Goal: Task Accomplishment & Management: Manage account settings

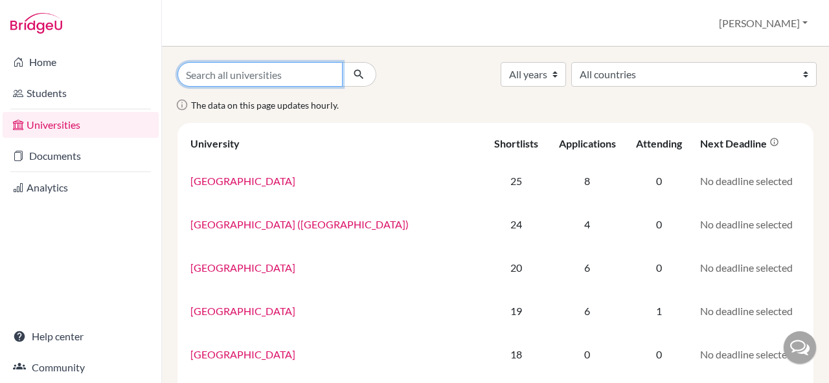
click at [274, 80] on input "Search all universities" at bounding box center [259, 74] width 165 height 25
type input "saki"
click at [342, 62] on button "submit" at bounding box center [359, 74] width 34 height 25
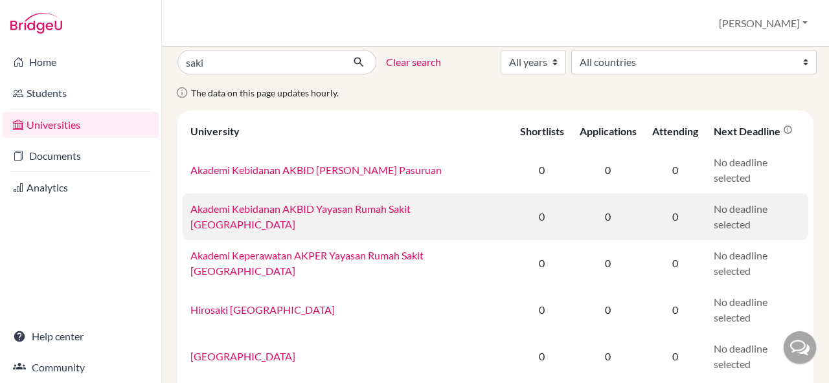
scroll to position [6, 0]
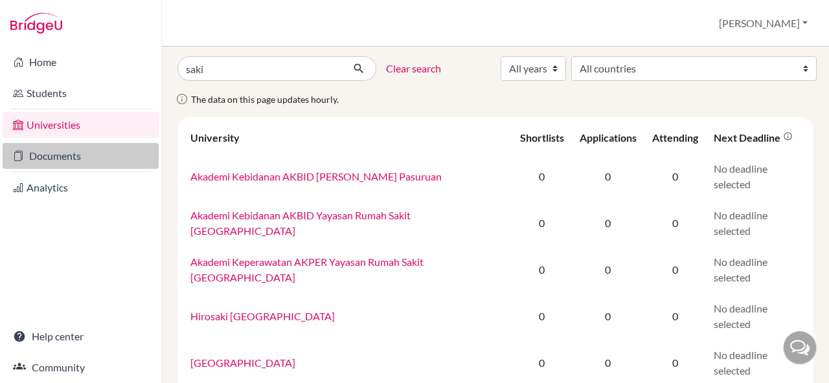
click at [84, 162] on link "Documents" at bounding box center [81, 156] width 156 height 26
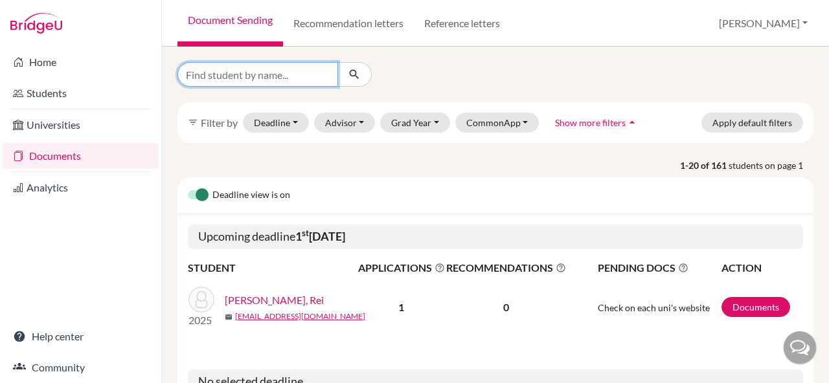
click at [273, 68] on input "Find student by name..." at bounding box center [257, 74] width 161 height 25
type input "saki"
click button "submit" at bounding box center [354, 74] width 34 height 25
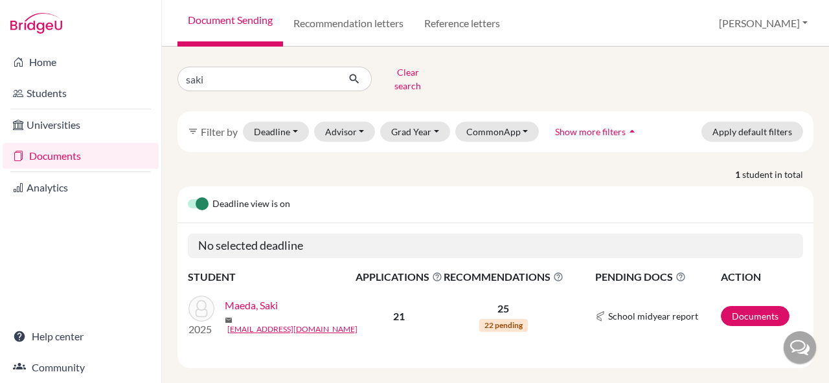
scroll to position [6, 0]
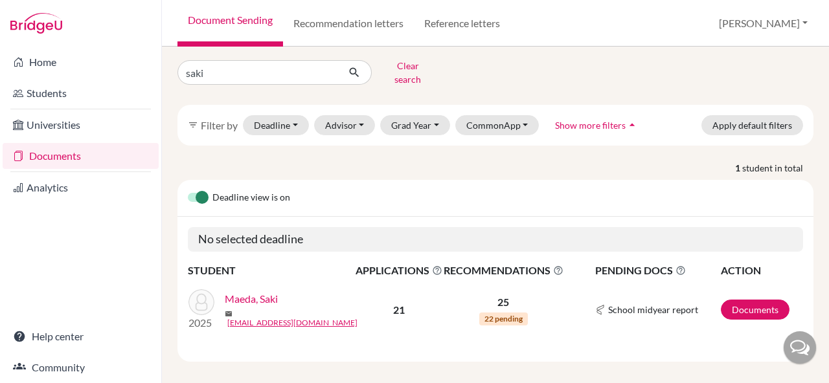
click at [256, 291] on link "Maeda, Saki" at bounding box center [251, 299] width 53 height 16
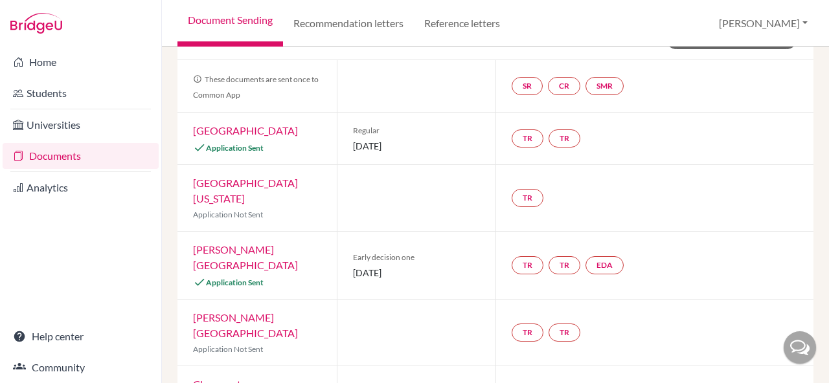
scroll to position [116, 0]
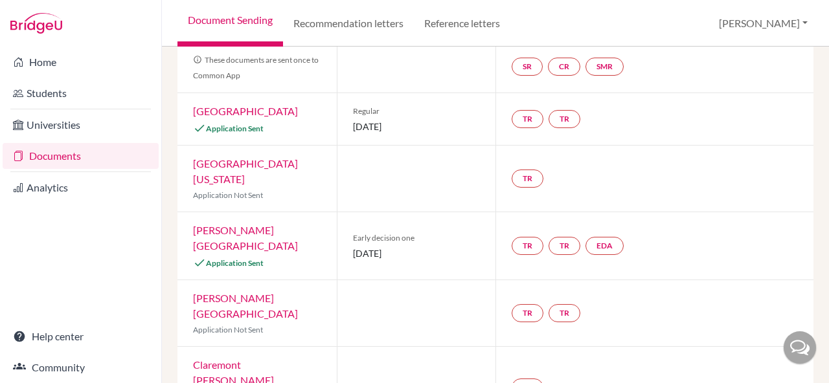
click at [247, 224] on link "Grinnell College" at bounding box center [245, 238] width 105 height 28
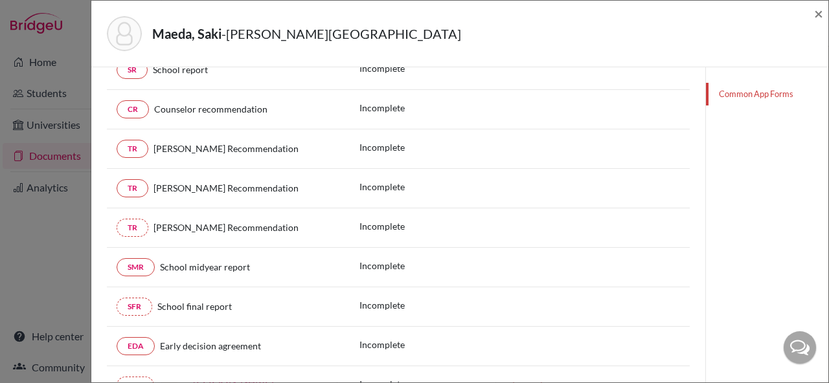
scroll to position [316, 0]
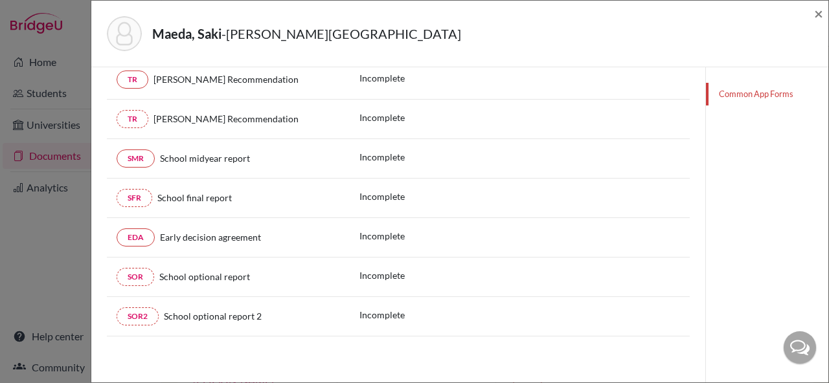
click at [65, 56] on div "Maeda, Saki - Grinnell College × This student has not paired Common App to Brid…" at bounding box center [414, 191] width 829 height 383
click at [66, 43] on div "Maeda, Saki - Grinnell College × This student has not paired Common App to Brid…" at bounding box center [414, 191] width 829 height 383
click at [824, 13] on div "Maeda, Saki - Grinnell College ×" at bounding box center [459, 34] width 737 height 67
click at [818, 15] on span "×" at bounding box center [818, 13] width 9 height 19
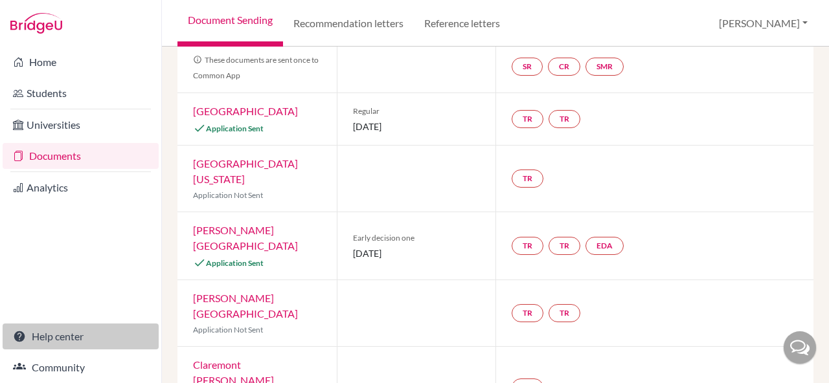
click at [55, 341] on link "Help center" at bounding box center [81, 337] width 156 height 26
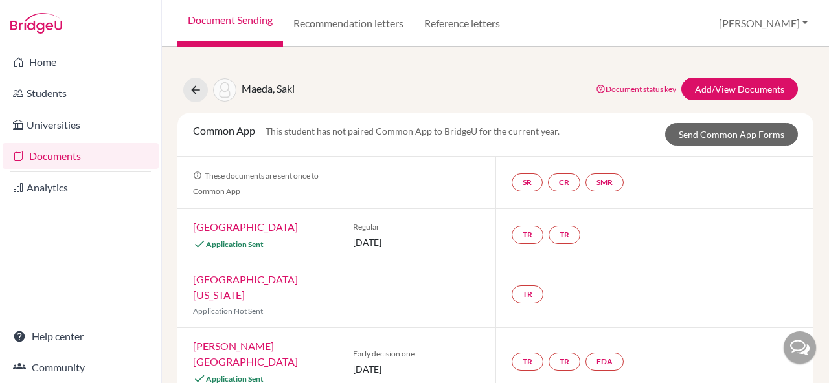
click at [797, 192] on div "SR CR SMR" at bounding box center [654, 183] width 318 height 52
click at [645, 181] on div "SR CR SMR" at bounding box center [654, 183] width 318 height 52
click at [683, 187] on div "SR CR SMR" at bounding box center [654, 183] width 318 height 52
click at [769, 187] on div "SR CR SMR" at bounding box center [654, 183] width 318 height 52
click at [713, 198] on div "SR CR SMR" at bounding box center [654, 183] width 318 height 52
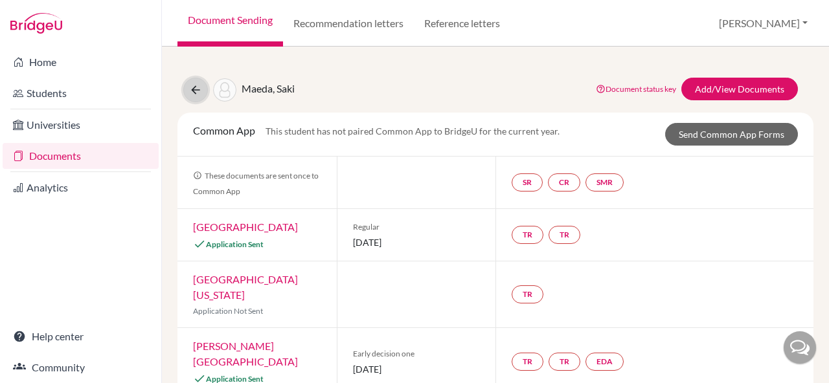
click at [203, 95] on button at bounding box center [195, 90] width 25 height 25
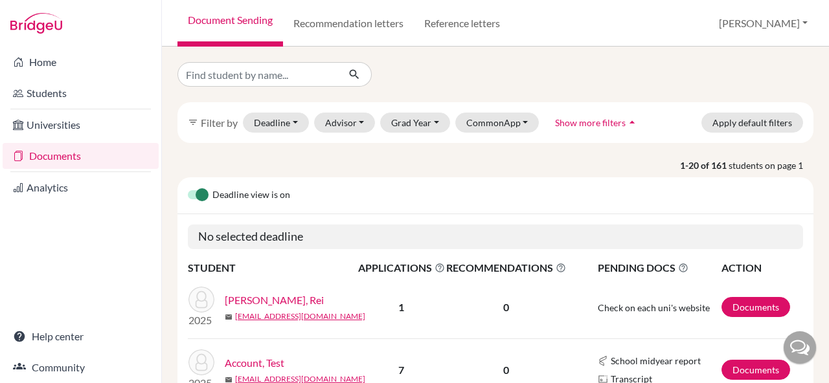
click at [52, 189] on link "Analytics" at bounding box center [81, 188] width 156 height 26
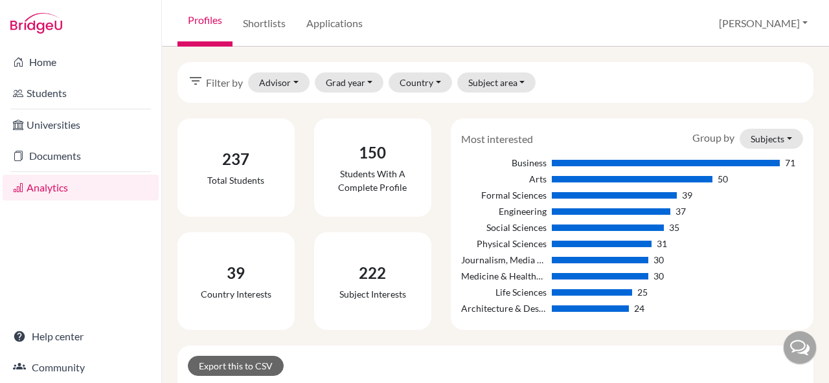
click at [278, 69] on div "filter_list Filter by Advisor Bridgewater, Sheryl Caglar, Elif Smalls, Brandon …" at bounding box center [495, 82] width 636 height 41
click at [279, 73] on button "Advisor" at bounding box center [279, 83] width 62 height 20
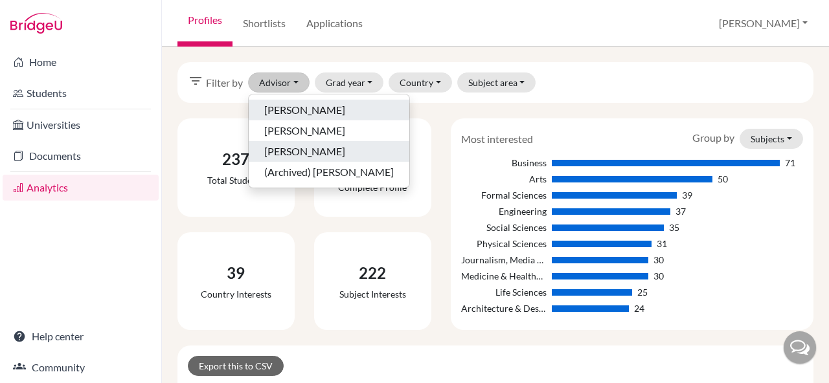
drag, startPoint x: 333, startPoint y: 155, endPoint x: 328, endPoint y: 108, distance: 48.2
click at [328, 108] on div "Bridgewater, Sheryl Caglar, Elif Smalls, Brandon (Archived) Higa, Tetsuya" at bounding box center [329, 141] width 162 height 95
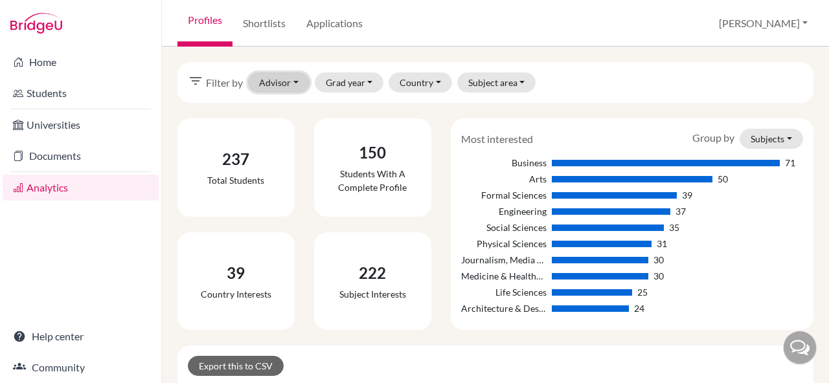
click at [291, 84] on button "Advisor" at bounding box center [279, 83] width 62 height 20
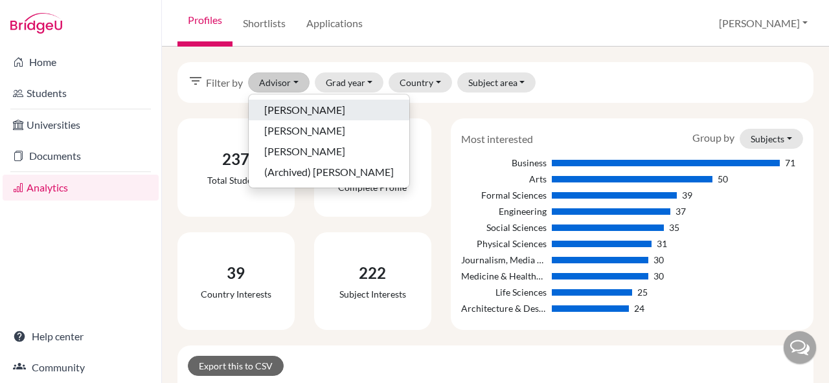
click at [292, 108] on span "[PERSON_NAME]" at bounding box center [304, 110] width 81 height 16
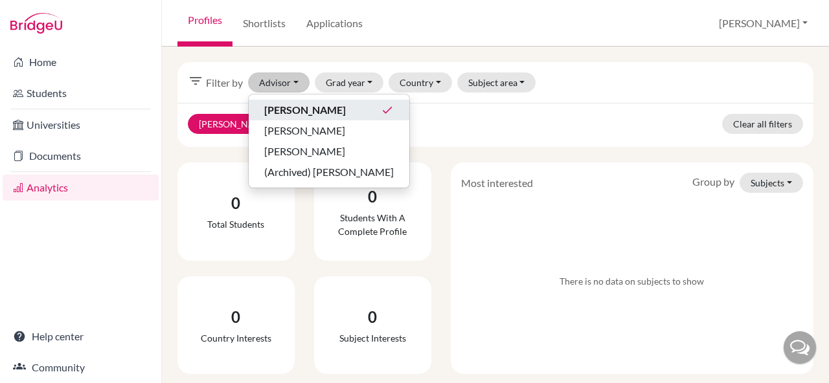
click at [490, 146] on div "Bridgewater, Sheryl clear Clear all filters" at bounding box center [495, 125] width 636 height 44
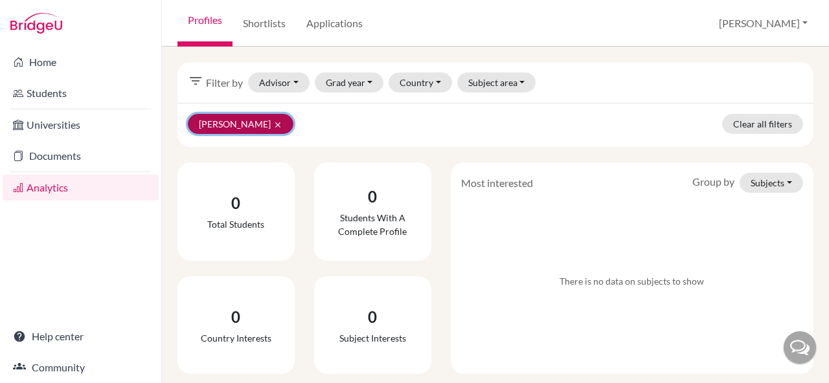
click at [282, 124] on icon "clear" at bounding box center [277, 124] width 9 height 9
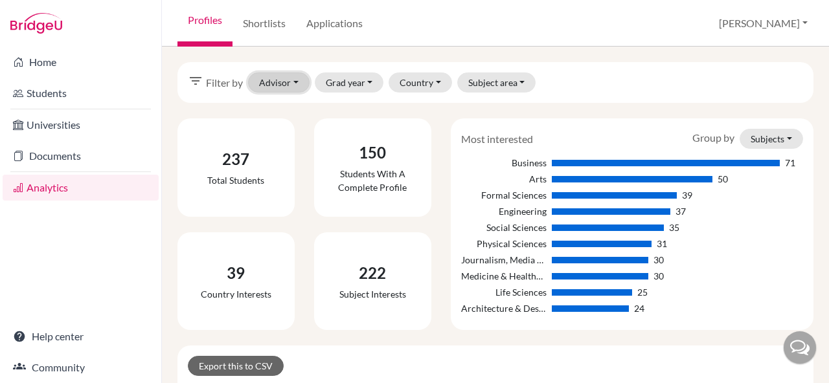
click at [288, 85] on button "Advisor" at bounding box center [279, 83] width 62 height 20
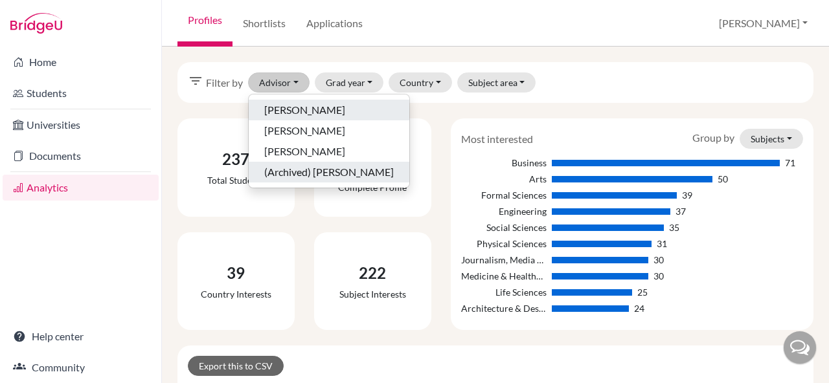
click at [313, 172] on span "(Archived) Higa, Tetsuya" at bounding box center [329, 172] width 130 height 16
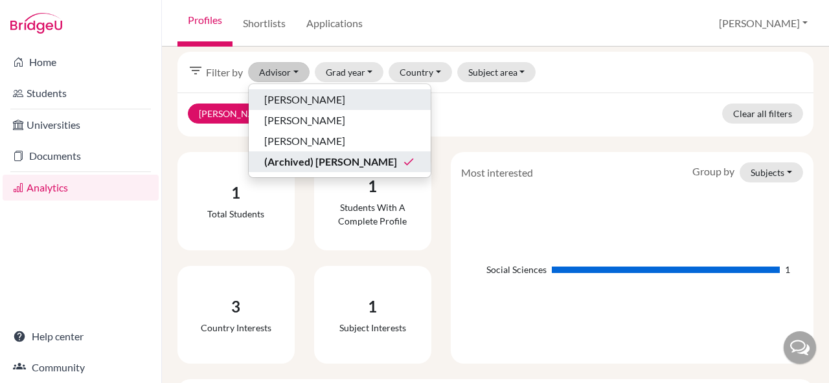
scroll to position [4, 0]
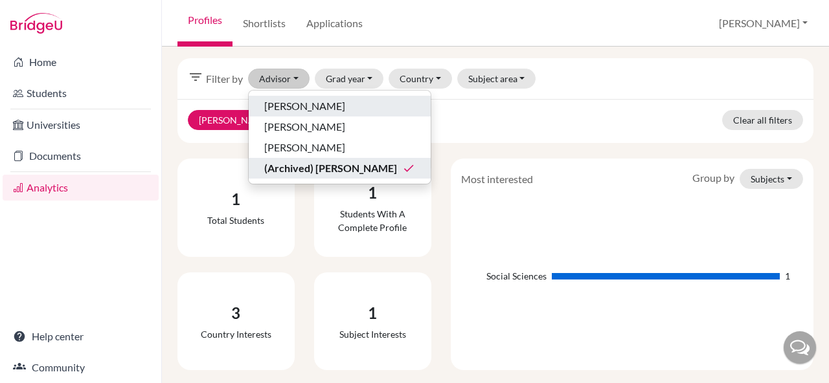
click at [231, 196] on div "1" at bounding box center [235, 199] width 57 height 23
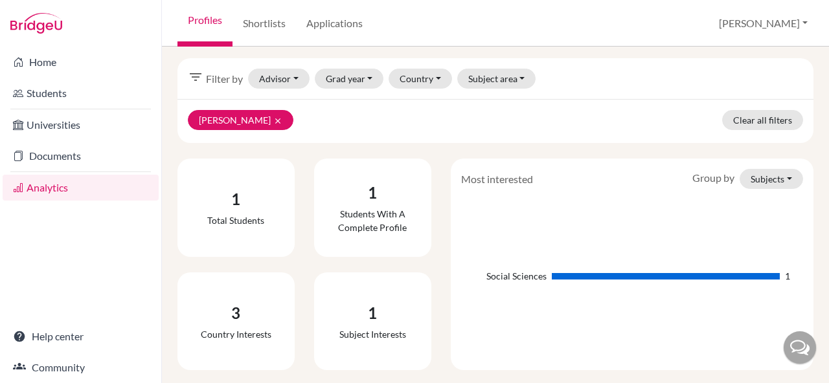
click at [379, 218] on div "Students with a complete profile" at bounding box center [372, 220] width 96 height 27
click at [288, 84] on button "Advisor" at bounding box center [279, 79] width 62 height 20
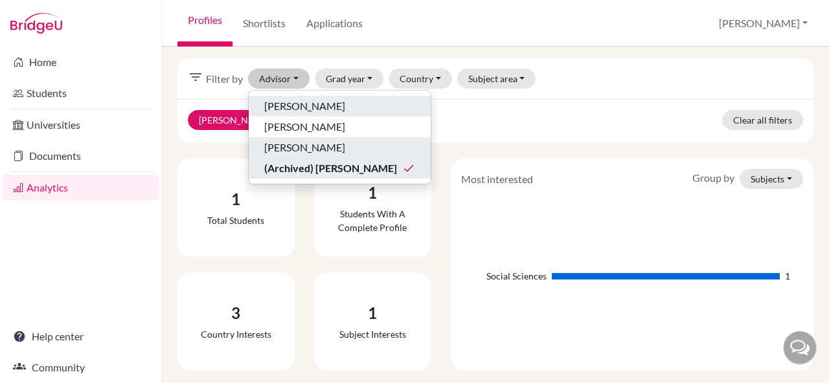
click at [296, 148] on span "[PERSON_NAME]" at bounding box center [304, 148] width 81 height 16
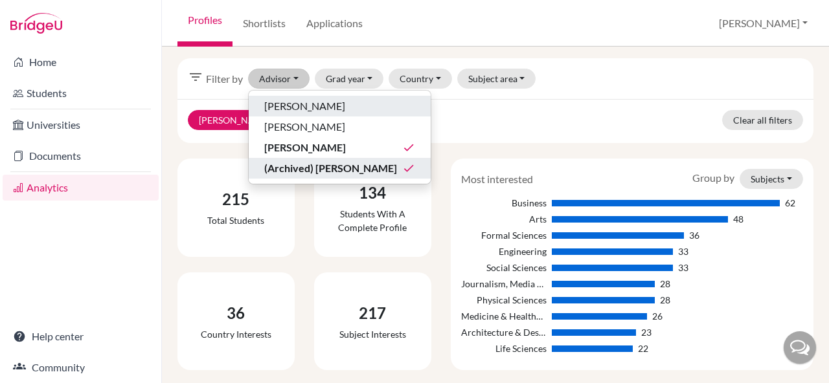
click at [448, 185] on div "Most interested Group by Subjects Subjects Countries Business 62 Arts 48 Formal…" at bounding box center [632, 265] width 382 height 212
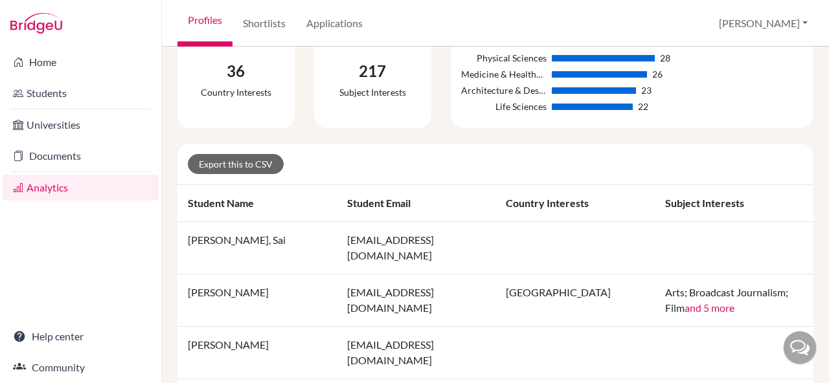
scroll to position [243, 0]
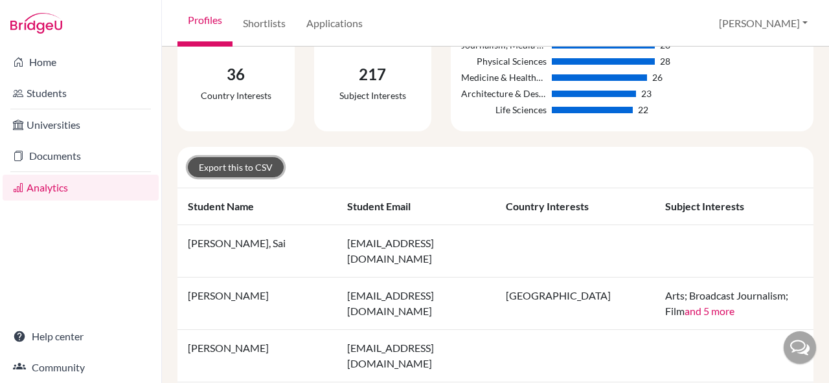
click at [235, 164] on link "Export this to CSV" at bounding box center [236, 167] width 96 height 20
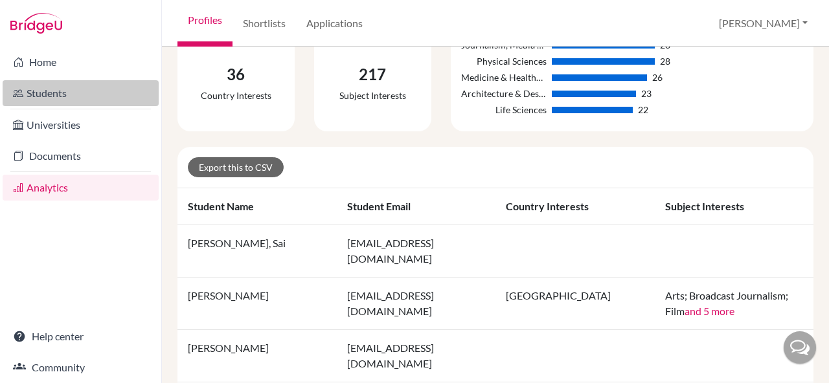
click at [84, 95] on link "Students" at bounding box center [81, 93] width 156 height 26
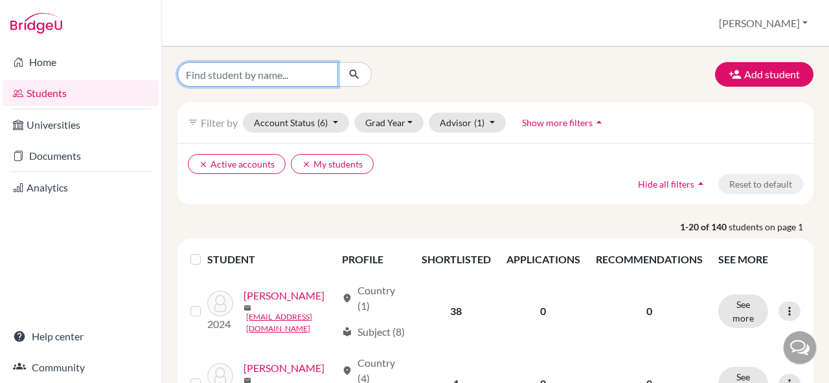
click at [303, 76] on input "Find student by name..." at bounding box center [257, 74] width 161 height 25
type input "saki"
click button "submit" at bounding box center [354, 74] width 34 height 25
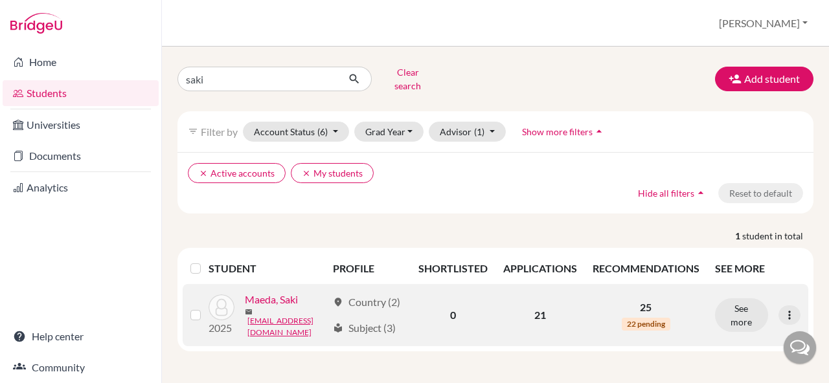
click at [285, 296] on link "Maeda, Saki" at bounding box center [271, 300] width 53 height 16
click at [737, 299] on button "See more" at bounding box center [741, 316] width 53 height 34
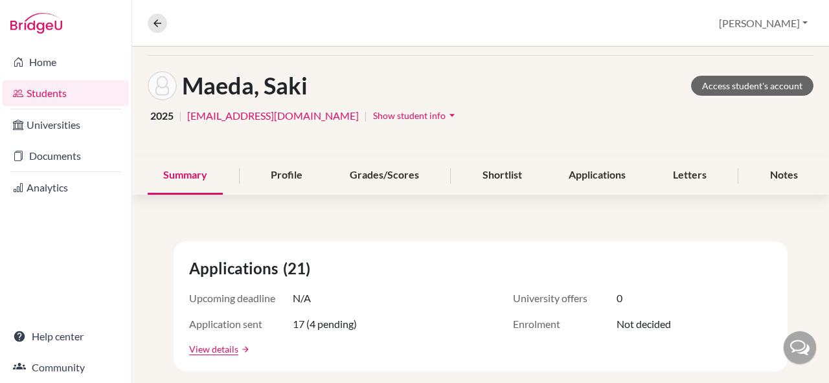
scroll to position [48, 0]
click at [585, 182] on div "Applications" at bounding box center [597, 175] width 88 height 38
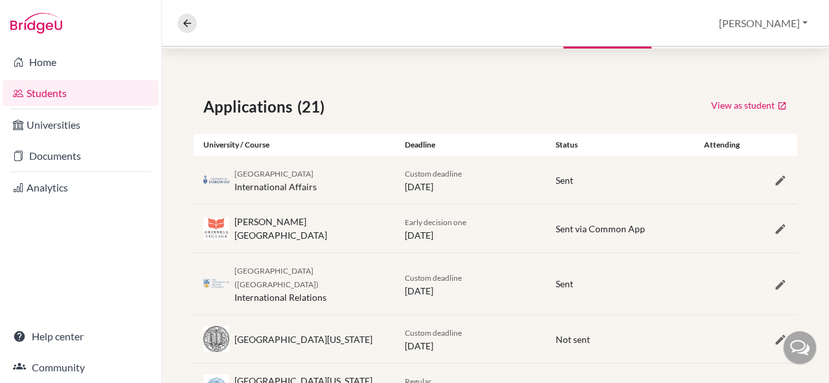
scroll to position [196, 0]
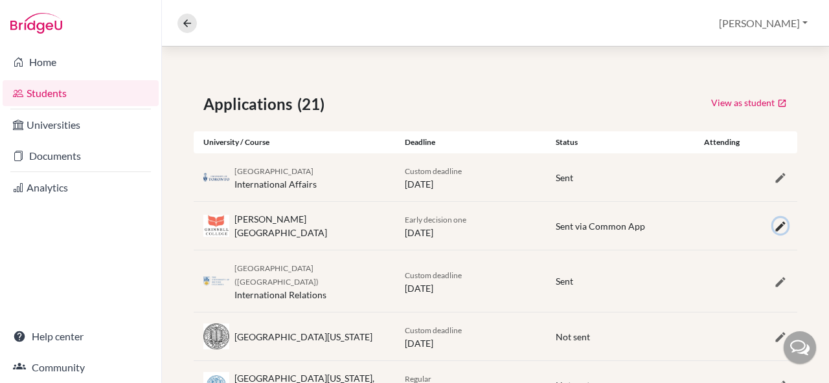
click at [780, 227] on icon "button" at bounding box center [780, 226] width 13 height 13
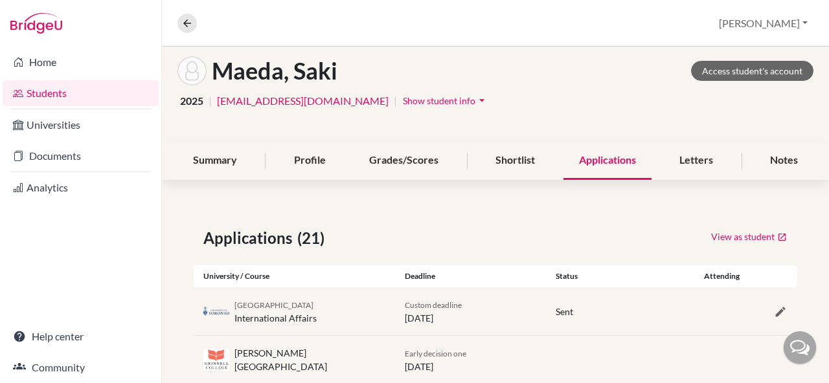
scroll to position [50, 0]
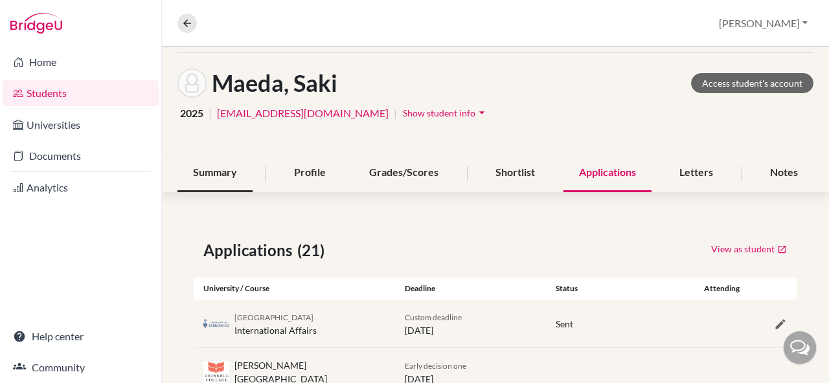
click at [232, 172] on div "Summary" at bounding box center [214, 173] width 75 height 38
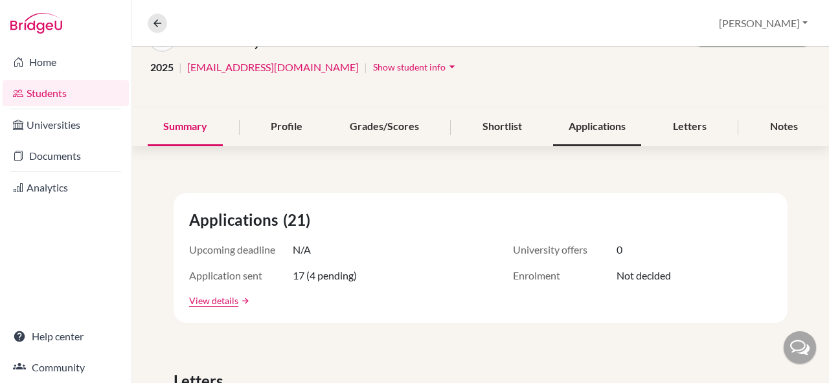
scroll to position [95, 0]
click at [225, 303] on link "View details" at bounding box center [213, 302] width 49 height 14
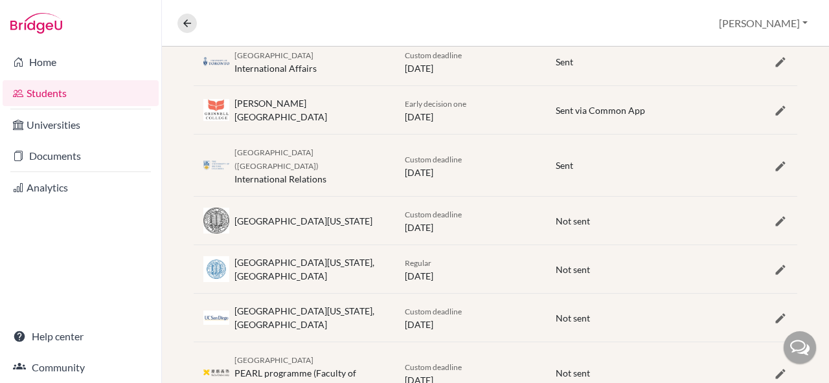
scroll to position [310, 0]
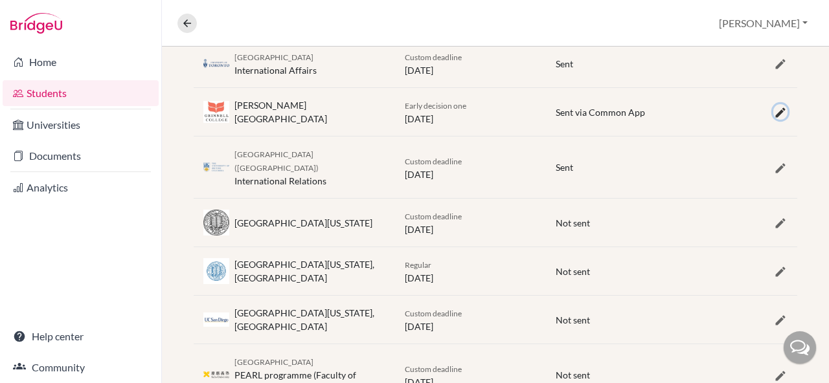
click at [780, 113] on icon "button" at bounding box center [780, 112] width 13 height 13
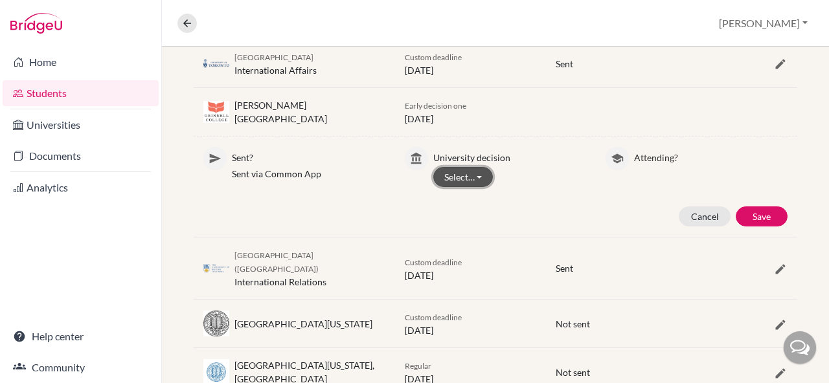
click at [475, 184] on button "Select…" at bounding box center [463, 177] width 60 height 20
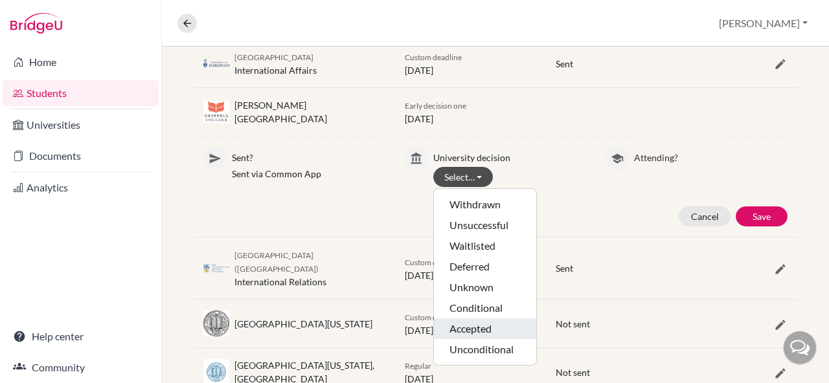
click at [483, 339] on button "Accepted" at bounding box center [485, 349] width 102 height 21
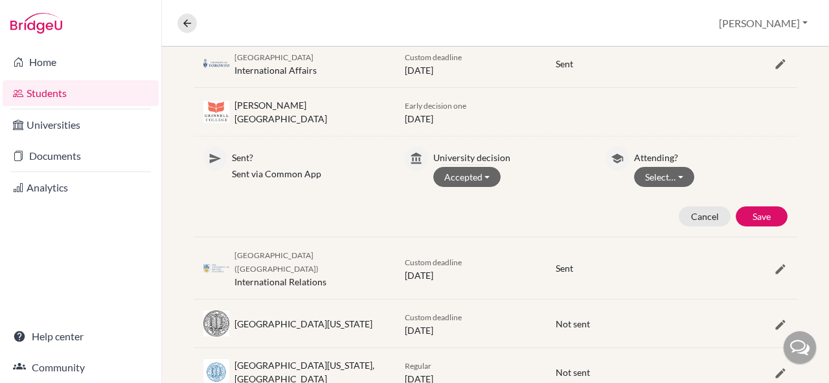
click at [541, 209] on div "Cancel Save" at bounding box center [496, 217] width 604 height 20
click at [650, 173] on button "Select…" at bounding box center [664, 177] width 60 height 20
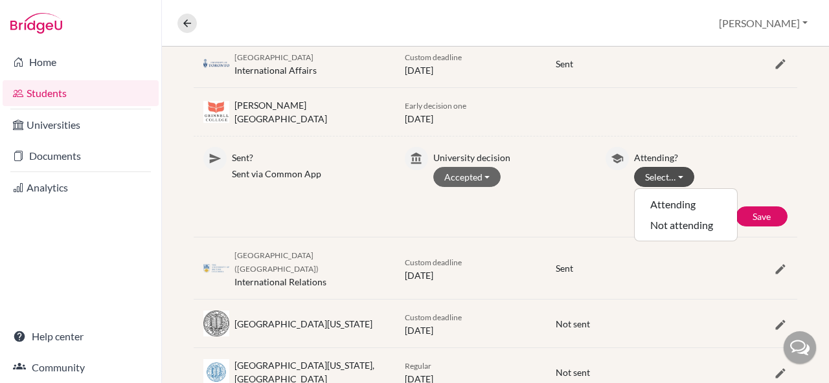
click at [585, 190] on div "University decision Accepted Withdrawn Unsuccessful Waitlisted Deferred Unknown…" at bounding box center [509, 169] width 153 height 44
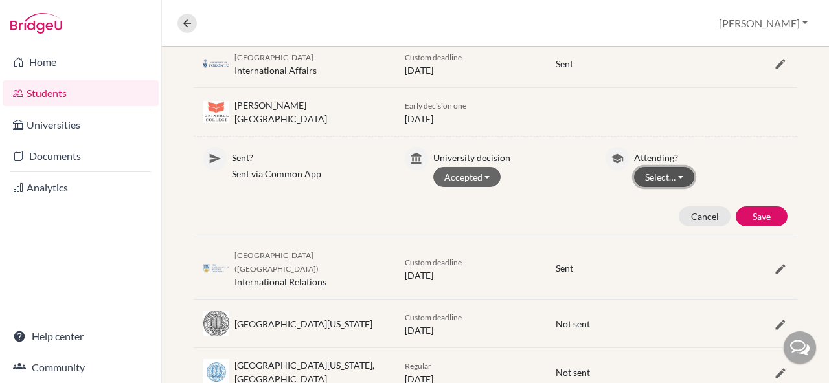
click at [674, 181] on button "Select…" at bounding box center [664, 177] width 60 height 20
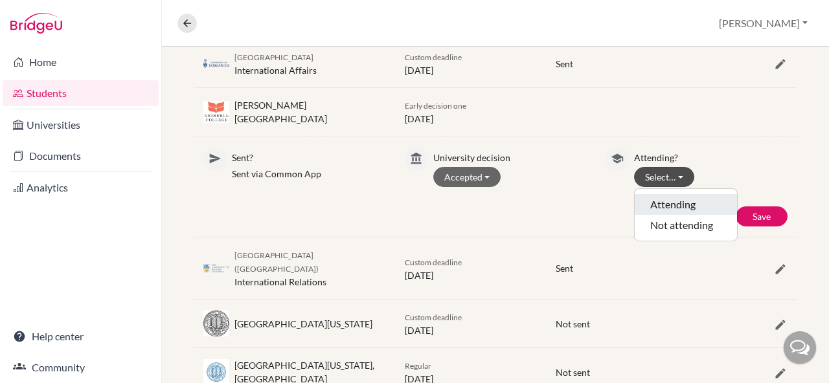
click at [673, 215] on button "Attending" at bounding box center [686, 225] width 102 height 21
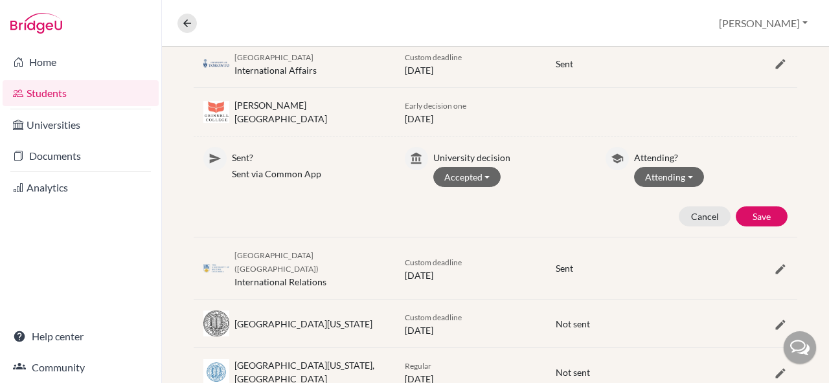
click at [558, 210] on div "Cancel Save" at bounding box center [496, 217] width 604 height 20
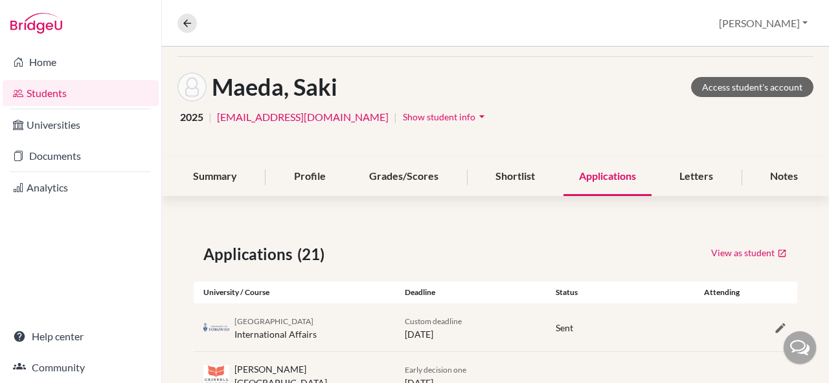
scroll to position [0, 0]
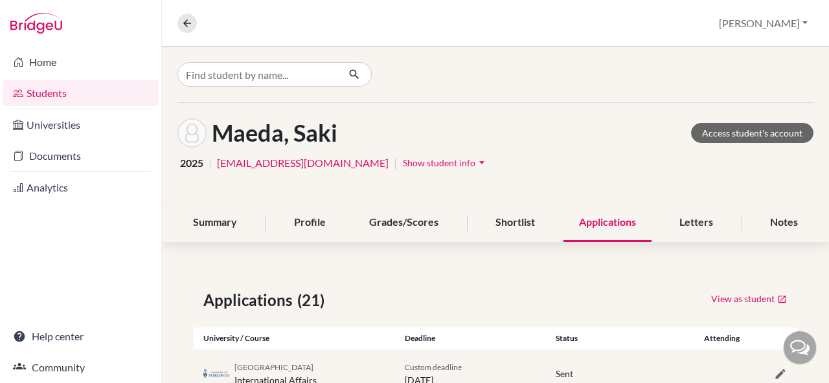
click at [403, 163] on span "Show student info" at bounding box center [439, 162] width 73 height 11
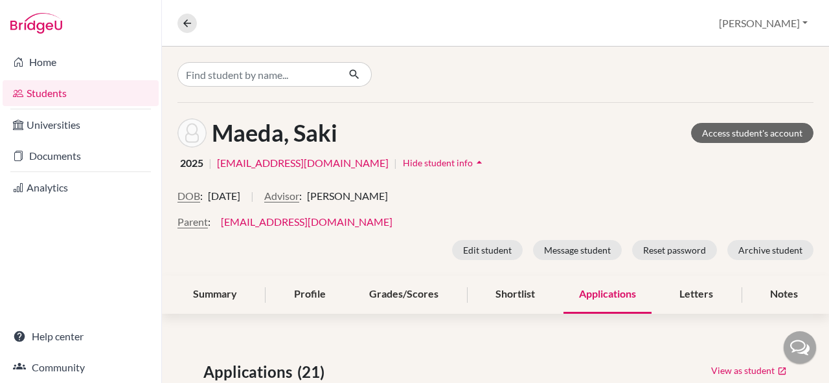
click at [439, 185] on div "Maeda, Saki Access student's account 2025 | 2559@horizon.ac.jp | Hide student i…" at bounding box center [495, 189] width 667 height 173
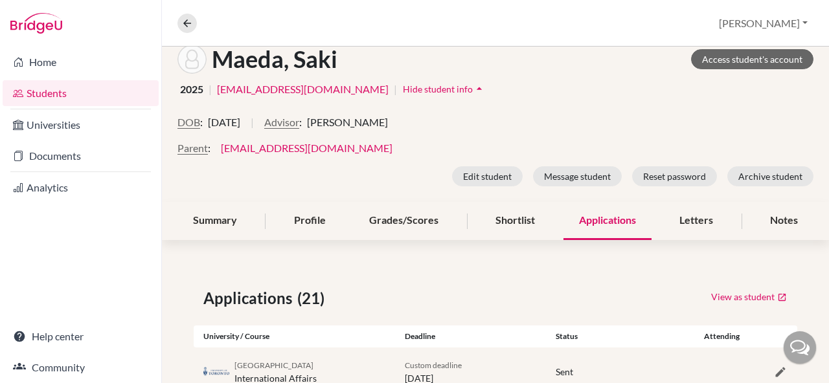
scroll to position [75, 0]
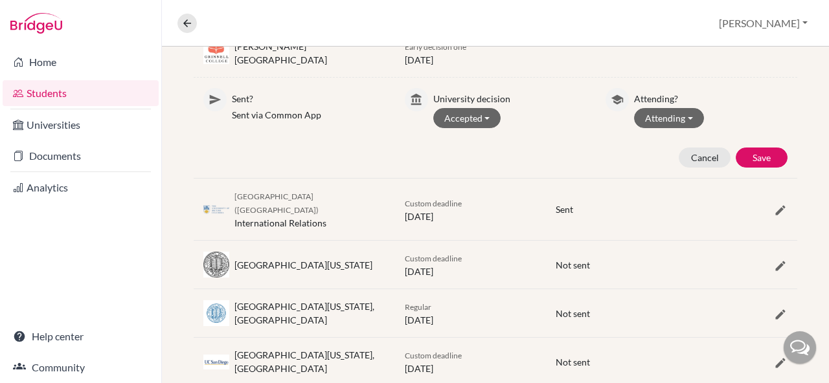
scroll to position [0, 0]
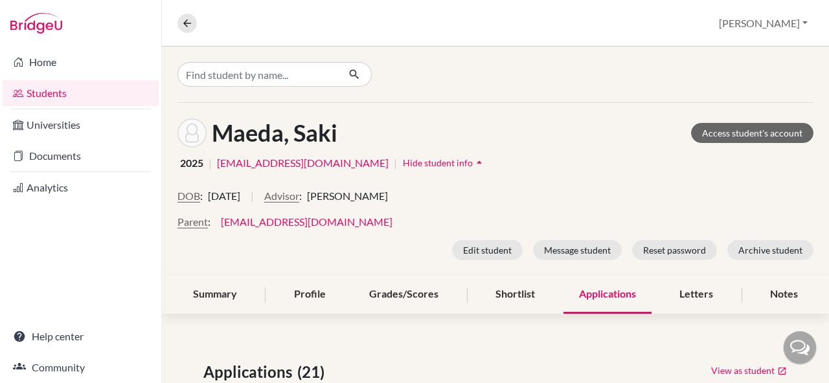
click at [466, 139] on div "Maeda, Saki Access student's account" at bounding box center [495, 133] width 636 height 29
click at [437, 129] on div "Maeda, Saki Access student's account" at bounding box center [495, 133] width 636 height 29
click at [506, 123] on div "Maeda, Saki Access student's account" at bounding box center [495, 133] width 636 height 29
click at [523, 163] on div "2025 | 2559@horizon.ac.jp | Hide student info arrow_drop_up" at bounding box center [495, 163] width 636 height 20
click at [462, 205] on div "DOB : 02 January 2007 | Advisor : Brandon Smalls" at bounding box center [495, 201] width 636 height 26
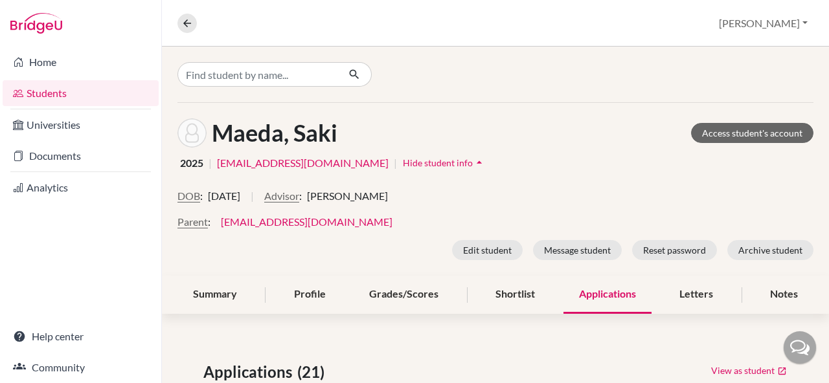
click at [418, 169] on div "2025 | 2559@horizon.ac.jp | Hide student info arrow_drop_up" at bounding box center [495, 163] width 636 height 20
click at [486, 124] on div "Maeda, Saki Access student's account" at bounding box center [495, 133] width 636 height 29
click at [580, 174] on div "Maeda, Saki Access student's account 2025 | 2559@horizon.ac.jp | Hide student i…" at bounding box center [495, 189] width 667 height 173
click at [465, 217] on div "Parent : tamaeda@msn.com" at bounding box center [495, 222] width 636 height 16
click at [405, 167] on div "2025 | 2559@horizon.ac.jp | Hide student info arrow_drop_up" at bounding box center [495, 163] width 636 height 20
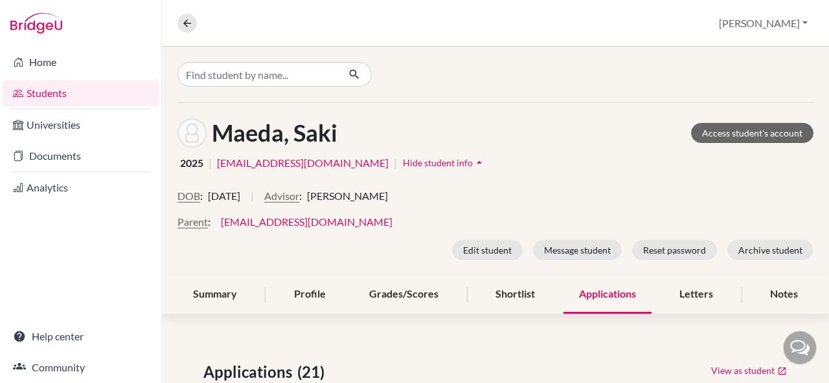
click at [473, 116] on div "Maeda, Saki Access student's account 2025 | 2559@horizon.ac.jp | Hide student i…" at bounding box center [495, 189] width 667 height 173
click at [539, 168] on div "2025 | 2559@horizon.ac.jp | Hide student info arrow_drop_up" at bounding box center [495, 163] width 636 height 20
click at [463, 213] on div "DOB : 02 January 2007 | Advisor : Brandon Smalls" at bounding box center [495, 201] width 636 height 26
click at [421, 164] on div "2025 | 2559@horizon.ac.jp | Hide student info arrow_drop_up" at bounding box center [495, 163] width 636 height 20
click at [476, 130] on div "Maeda, Saki Access student's account" at bounding box center [495, 133] width 636 height 29
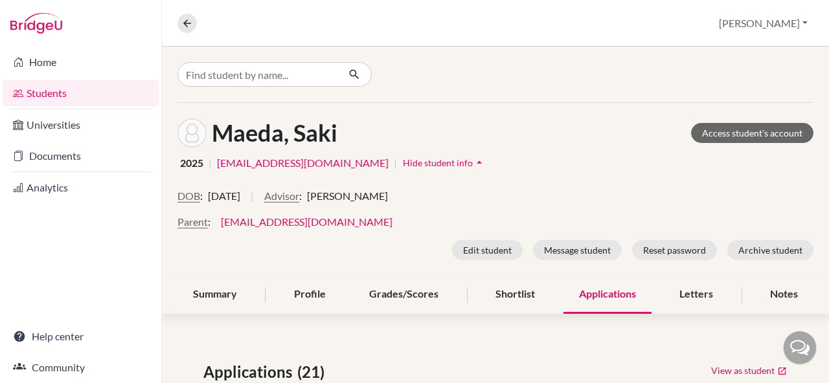
click at [516, 154] on div "2025 | 2559@horizon.ac.jp | Hide student info arrow_drop_up" at bounding box center [495, 163] width 636 height 20
click at [460, 198] on div "DOB : 02 January 2007 | Advisor : Brandon Smalls" at bounding box center [495, 201] width 636 height 26
click at [516, 183] on div "Maeda, Saki Access student's account 2025 | 2559@horizon.ac.jp | Hide student i…" at bounding box center [495, 189] width 667 height 173
click at [610, 169] on div "2025 | 2559@horizon.ac.jp | Hide student info arrow_drop_up" at bounding box center [495, 163] width 636 height 20
click at [703, 300] on div "Letters" at bounding box center [696, 295] width 65 height 38
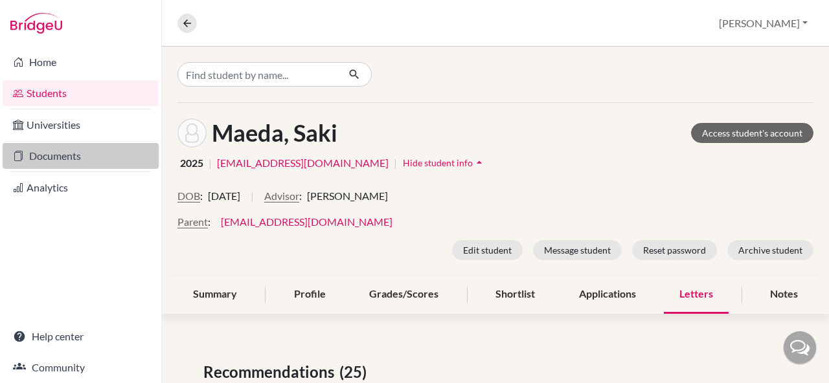
click at [82, 155] on link "Documents" at bounding box center [81, 156] width 156 height 26
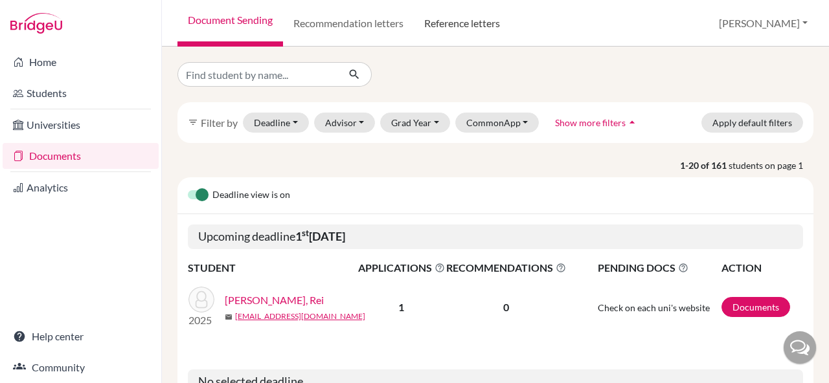
click at [460, 30] on link "Reference letters" at bounding box center [462, 23] width 96 height 47
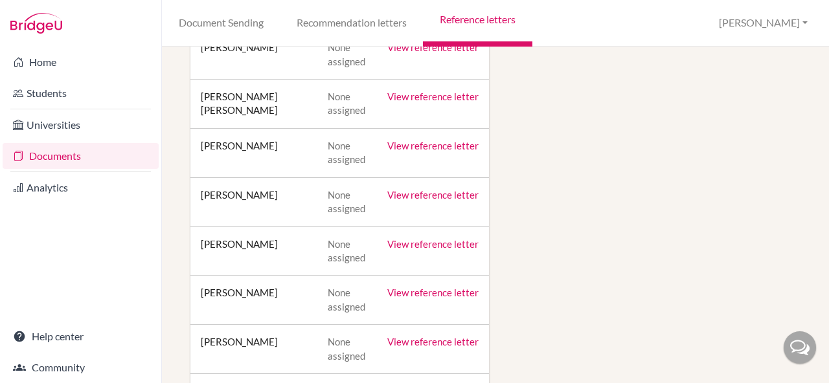
scroll to position [5081, 0]
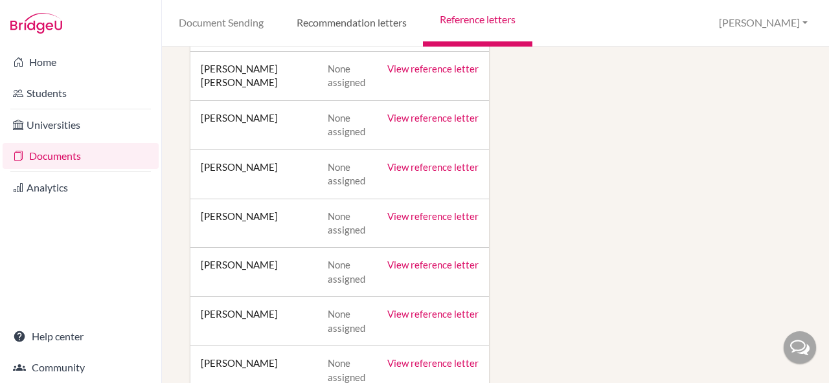
click at [319, 5] on link "Recommendation letters" at bounding box center [351, 23] width 143 height 47
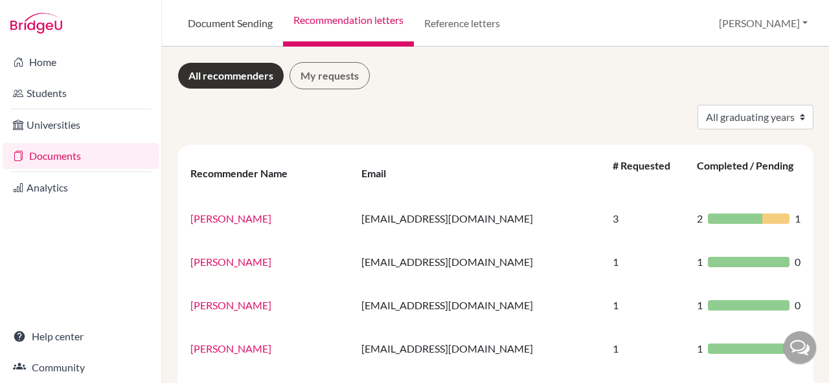
click at [222, 26] on link "Document Sending" at bounding box center [230, 23] width 106 height 47
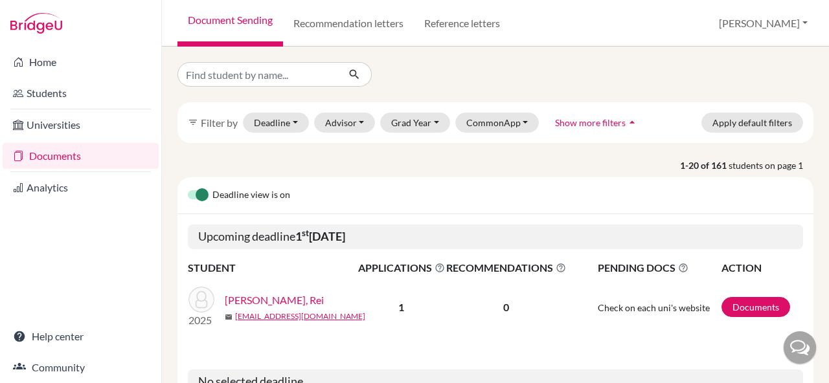
click at [263, 301] on link "Mizuno, Rei" at bounding box center [274, 301] width 99 height 16
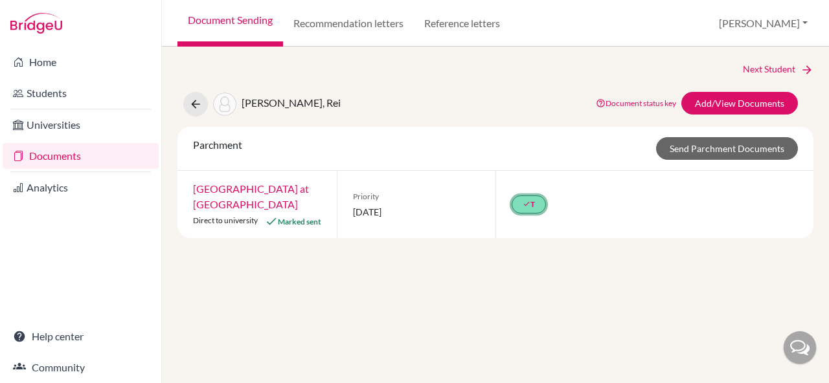
click at [529, 208] on icon "done" at bounding box center [527, 204] width 8 height 8
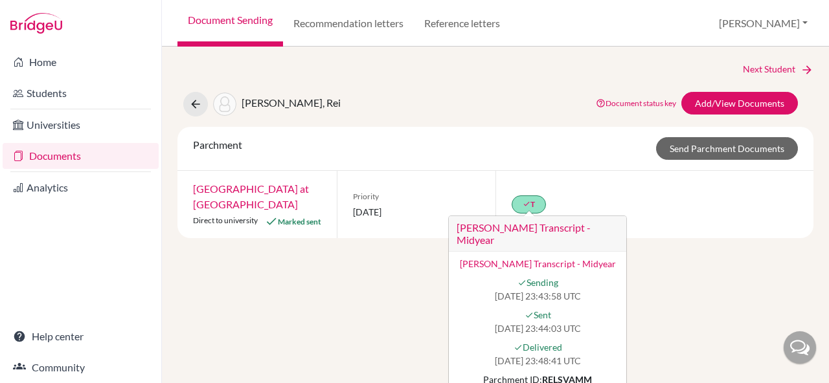
click at [641, 289] on div "Next Student Mizuno, Rei Document status key TR Requirement. Document not uploa…" at bounding box center [495, 215] width 667 height 337
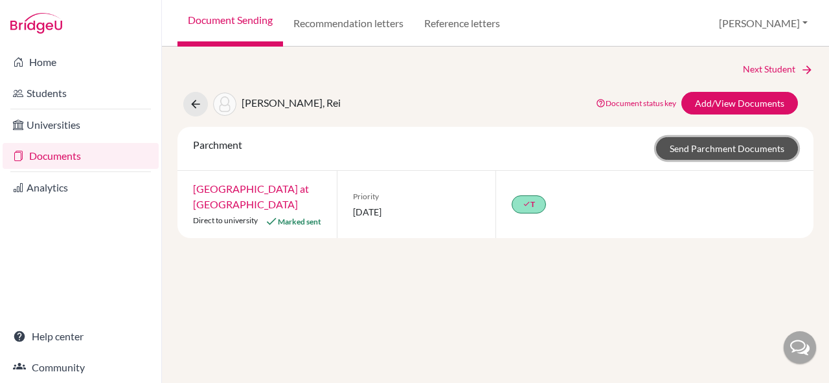
click at [690, 152] on link "Send Parchment Documents" at bounding box center [727, 148] width 142 height 23
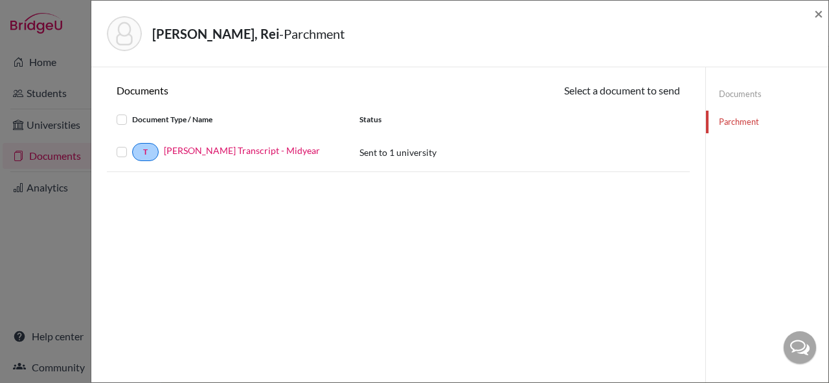
click at [810, 14] on div "Mizuno, Rei - Parchment ×" at bounding box center [459, 34] width 727 height 56
click at [817, 14] on span "×" at bounding box center [818, 13] width 9 height 19
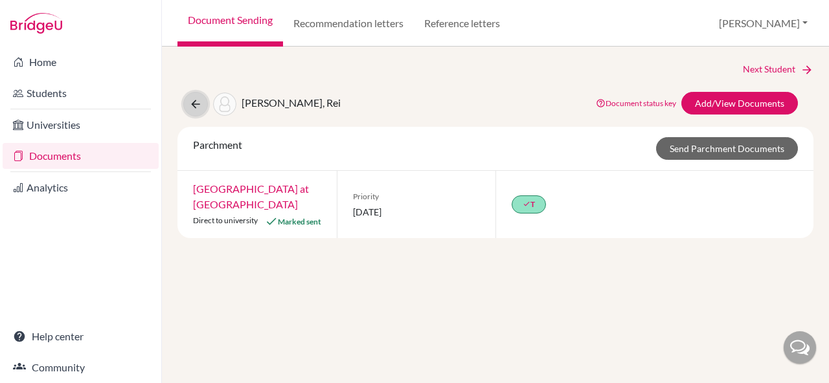
click at [194, 105] on icon at bounding box center [195, 104] width 13 height 13
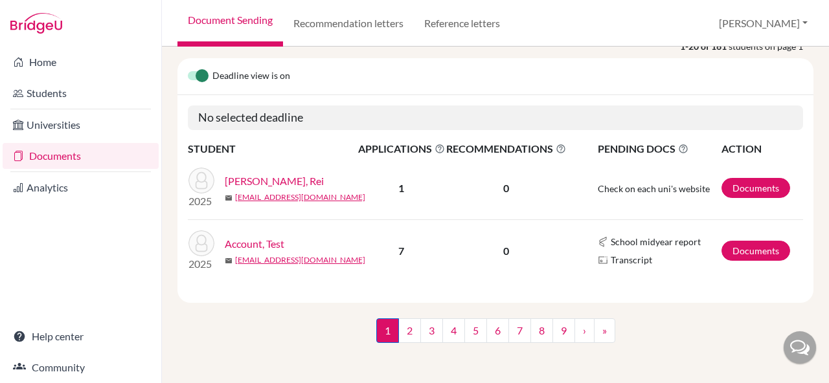
scroll to position [120, 0]
click at [405, 335] on link "2" at bounding box center [409, 330] width 23 height 25
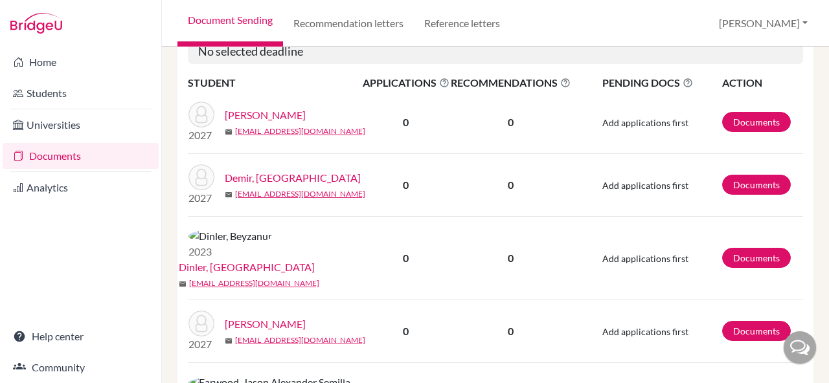
scroll to position [190, 0]
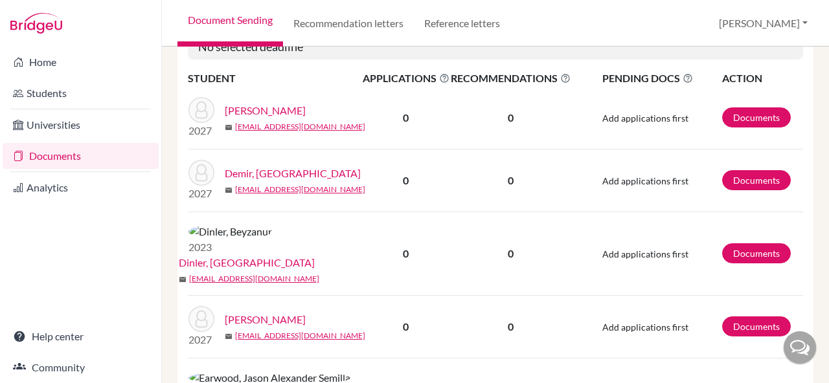
click at [417, 260] on td "0" at bounding box center [406, 254] width 88 height 84
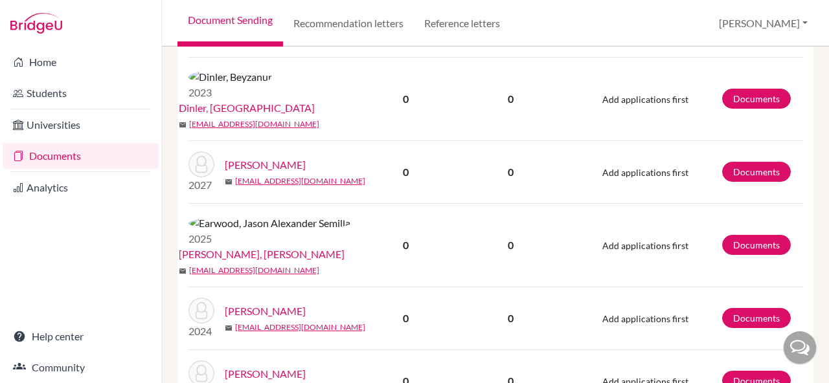
scroll to position [345, 0]
click at [291, 246] on link "Earwood, Jason Alexander Semilla" at bounding box center [262, 254] width 166 height 16
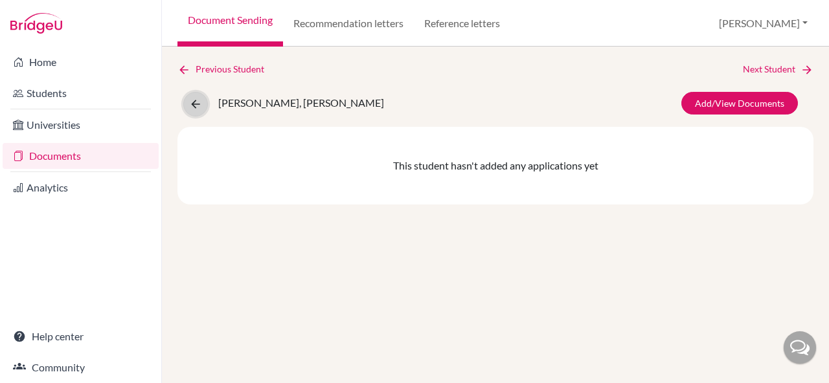
click at [187, 111] on button at bounding box center [195, 104] width 25 height 25
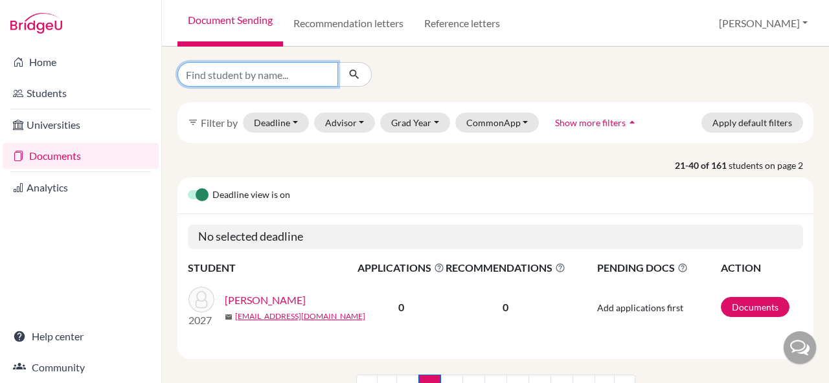
click at [266, 71] on input "Find student by name..." at bounding box center [257, 74] width 161 height 25
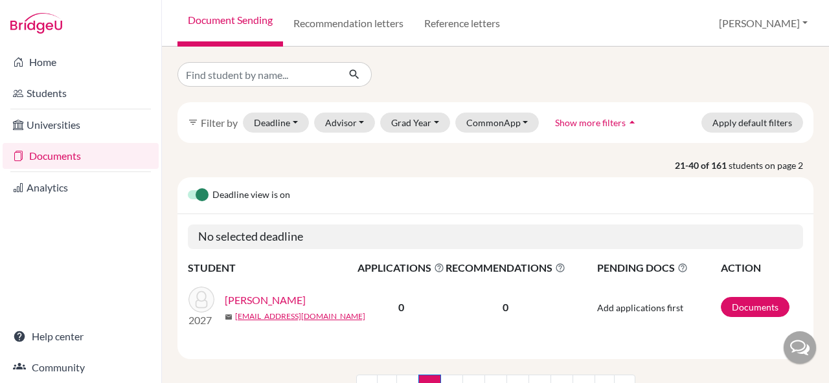
click at [424, 172] on p "21-40 of 161 students on page 2" at bounding box center [495, 166] width 655 height 14
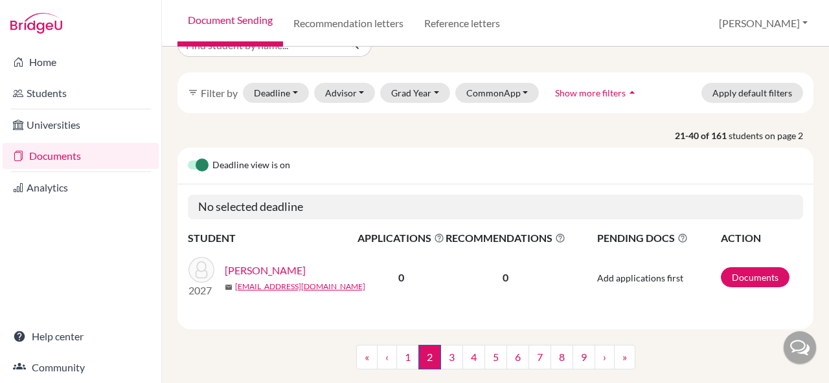
scroll to position [29, 0]
click at [410, 355] on link "1" at bounding box center [407, 358] width 23 height 25
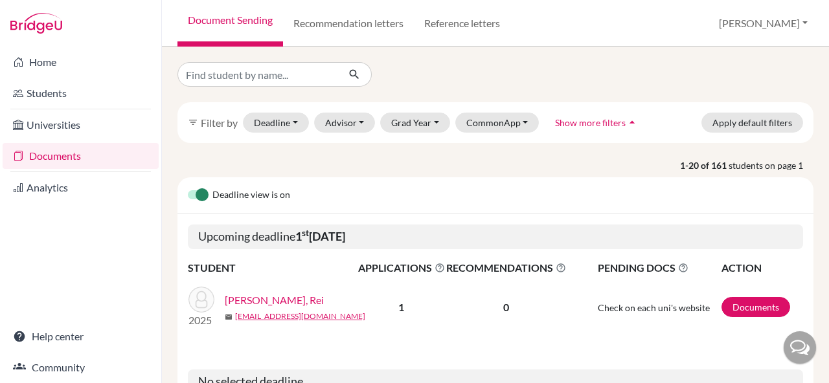
click at [813, 73] on div at bounding box center [495, 74] width 655 height 25
click at [817, 107] on div "filter_list Filter by Deadline - Select a date range Or double click for a sing…" at bounding box center [495, 122] width 655 height 41
click at [672, 76] on div at bounding box center [495, 74] width 655 height 25
click at [566, 201] on div "Deadline view is on" at bounding box center [495, 195] width 636 height 37
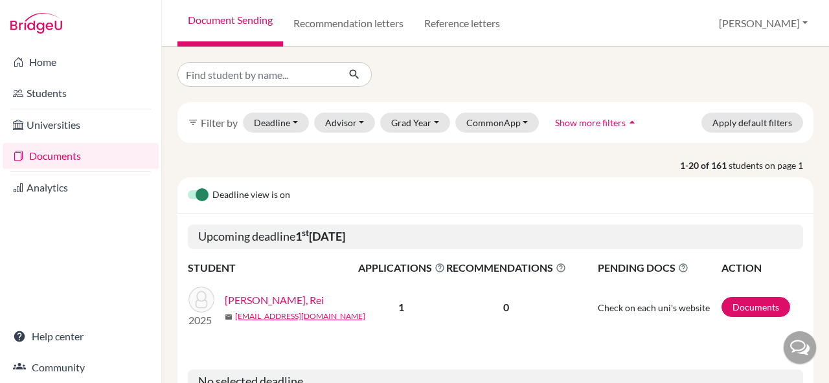
click at [576, 196] on div "Deadline view is on" at bounding box center [495, 195] width 636 height 37
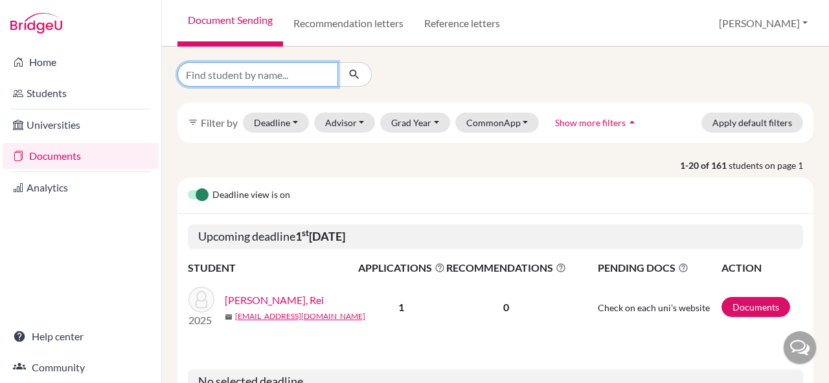
click at [266, 71] on input "Find student by name..." at bounding box center [257, 74] width 161 height 25
type input "koki"
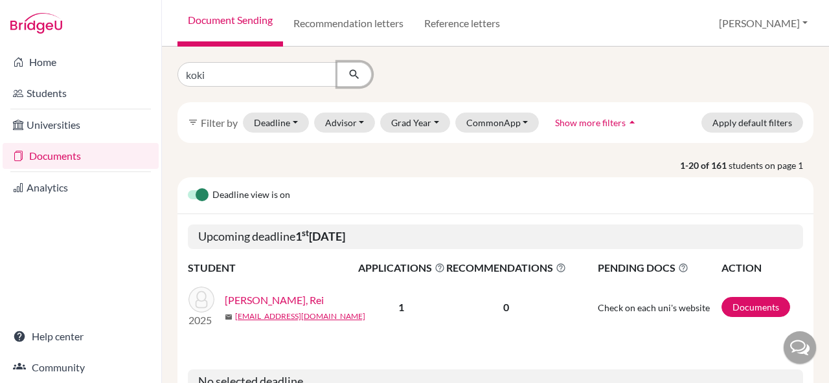
click at [356, 80] on icon "submit" at bounding box center [354, 74] width 13 height 13
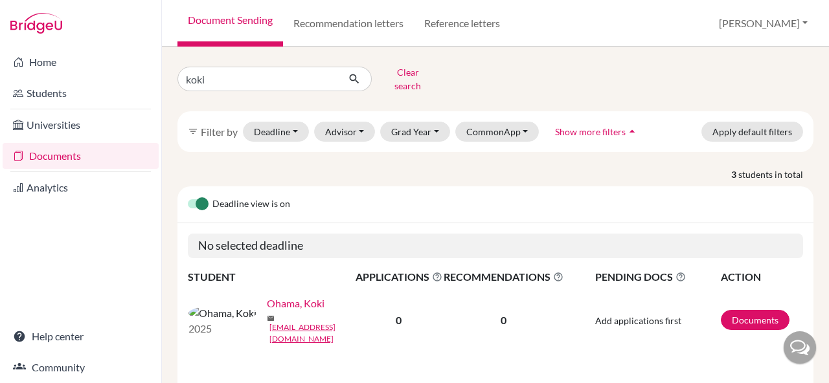
click at [267, 298] on link "Ohama, Koki" at bounding box center [296, 304] width 58 height 16
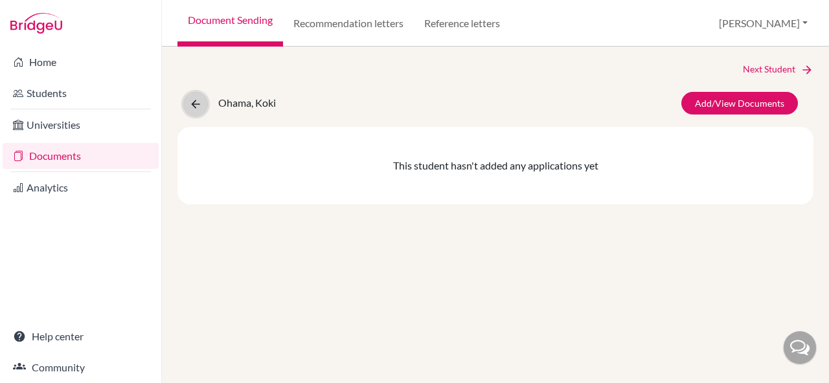
click at [189, 110] on icon at bounding box center [195, 104] width 13 height 13
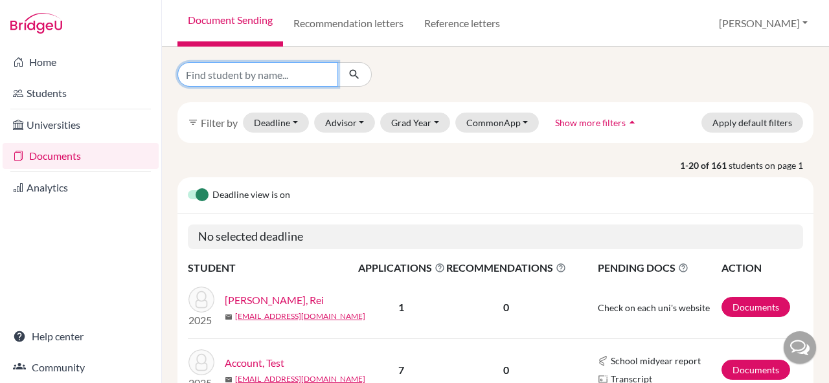
click at [275, 81] on input "Find student by name..." at bounding box center [257, 74] width 161 height 25
type input "[PERSON_NAME]"
click button "submit" at bounding box center [354, 74] width 34 height 25
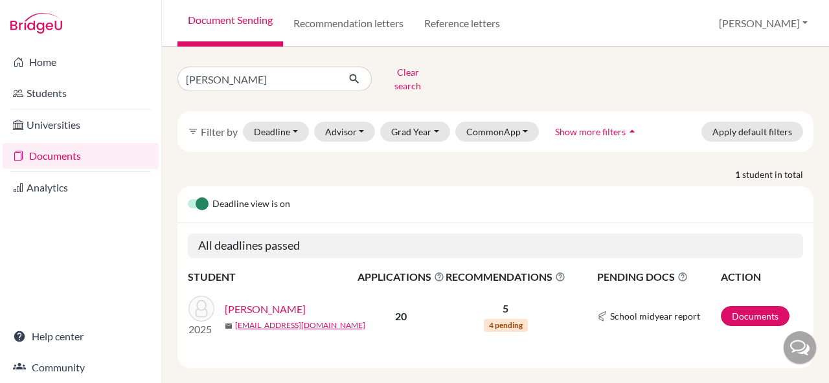
click at [266, 302] on link "[PERSON_NAME]" at bounding box center [265, 310] width 81 height 16
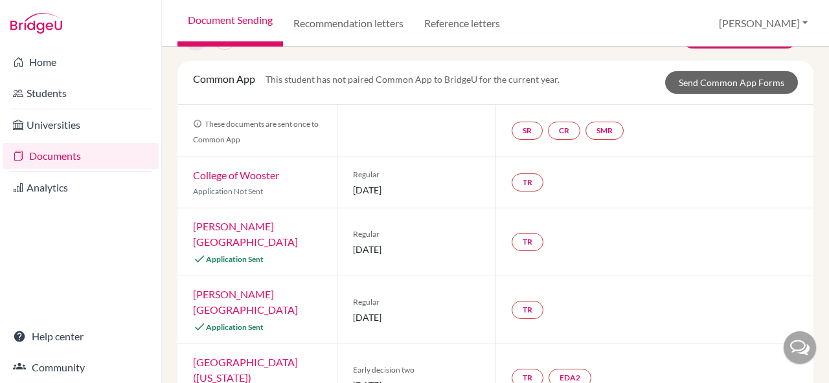
scroll to position [57, 0]
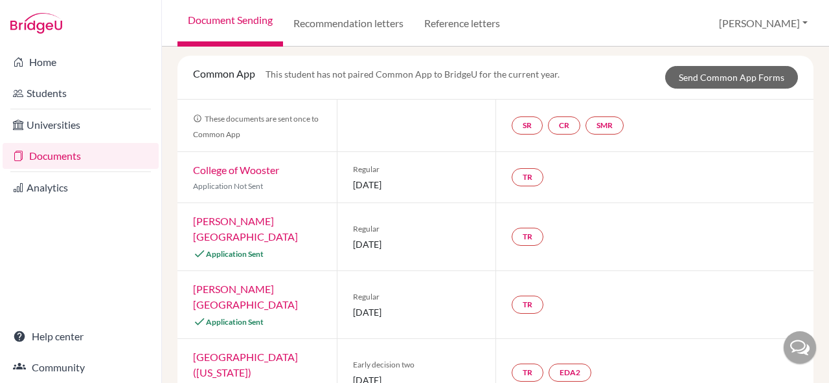
click at [170, 242] on div "Maeda, Kazuki Document status key TR Requirement. Document not uploaded yet. TR…" at bounding box center [495, 215] width 667 height 337
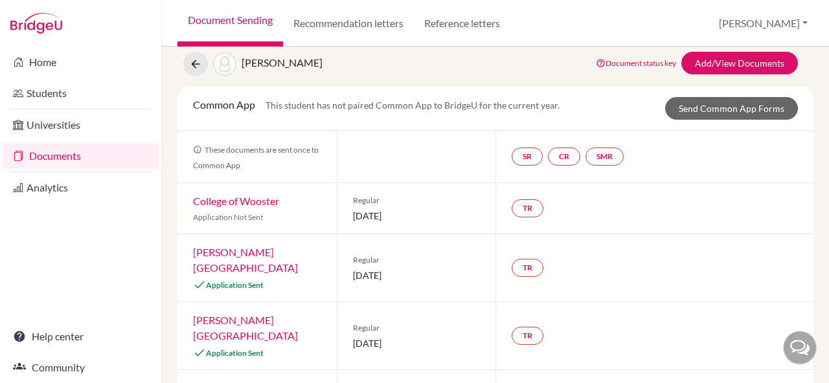
scroll to position [25, 0]
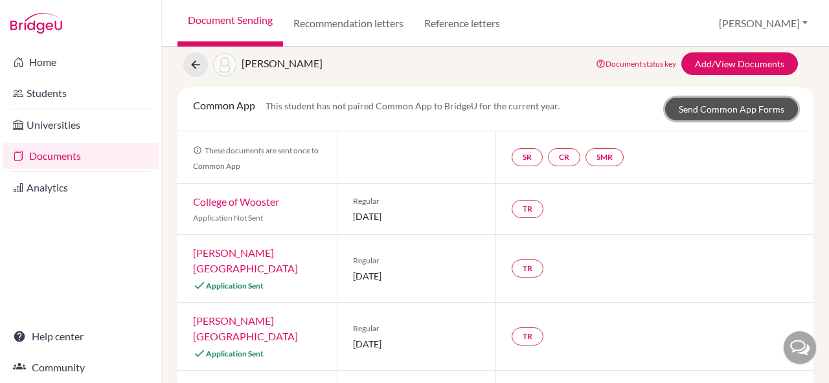
click at [704, 113] on link "Send Common App Forms" at bounding box center [731, 109] width 133 height 23
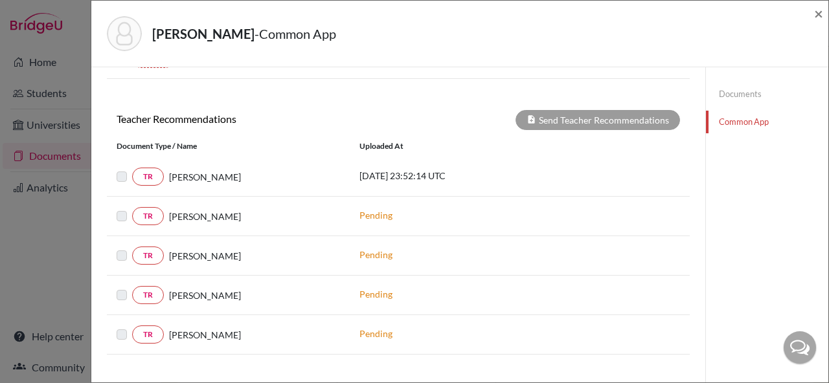
scroll to position [387, 0]
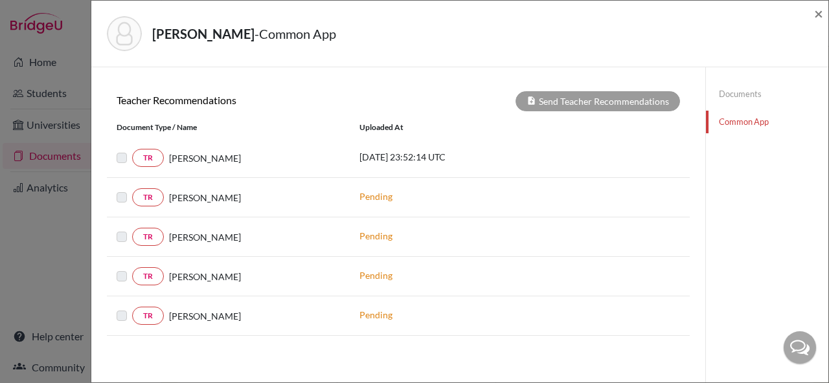
click at [700, 301] on div "× This student has not paired Common App to BridgeU for the current year. Commo…" at bounding box center [398, 32] width 614 height 702
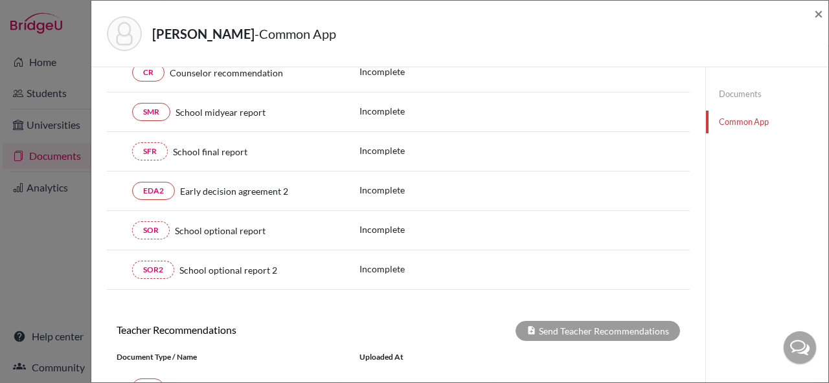
scroll to position [0, 0]
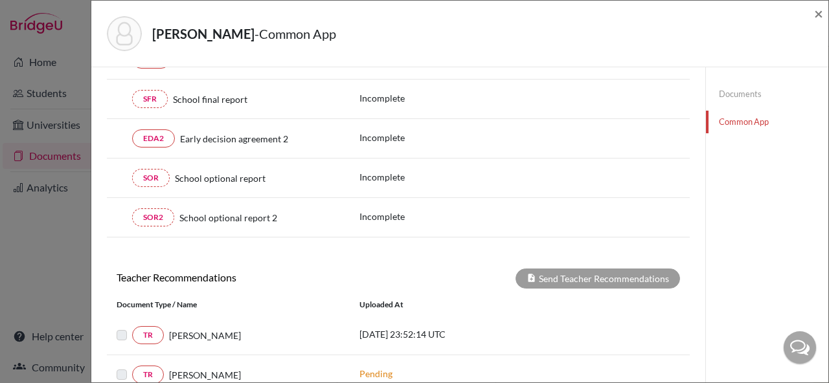
scroll to position [387, 0]
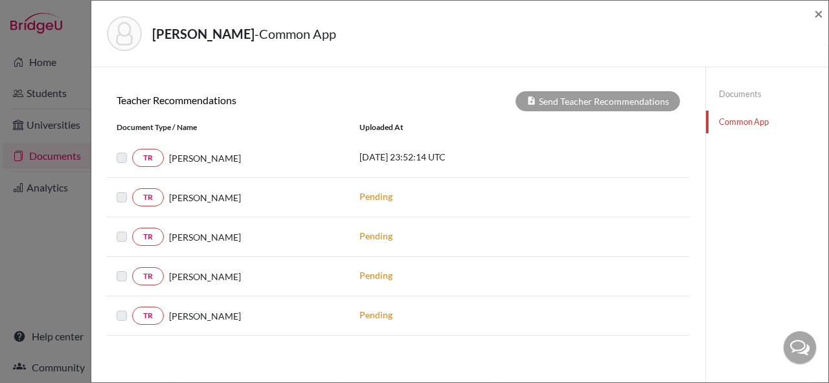
click at [486, 350] on div "× This student has not paired Common App to BridgeU for the current year. Commo…" at bounding box center [398, 31] width 583 height 671
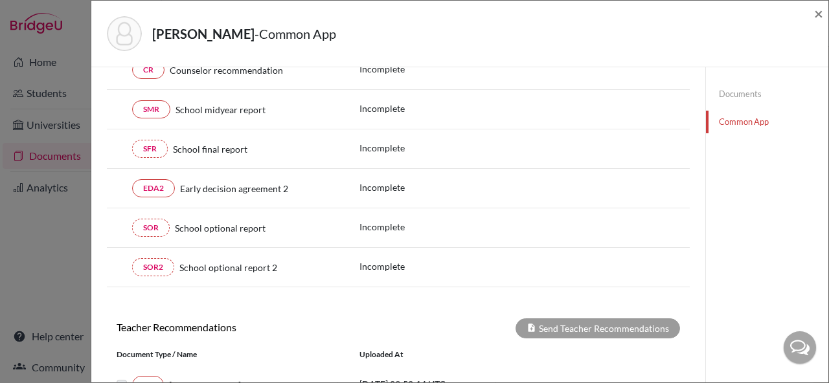
scroll to position [0, 0]
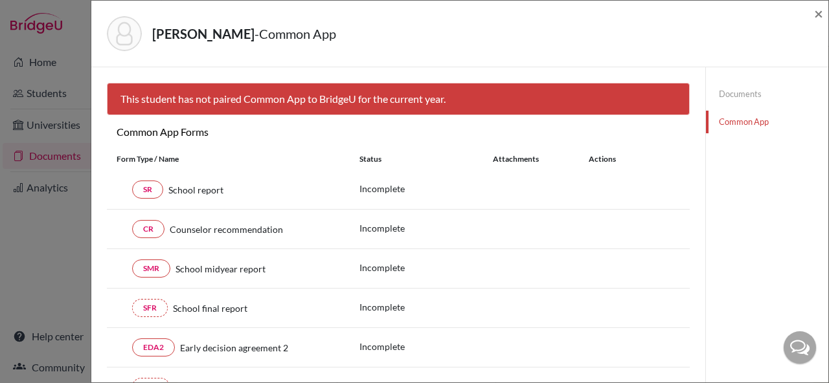
click at [464, 151] on div "Form Type / Name Status Attachments Actions" at bounding box center [398, 159] width 583 height 22
click at [816, 16] on span "×" at bounding box center [818, 13] width 9 height 19
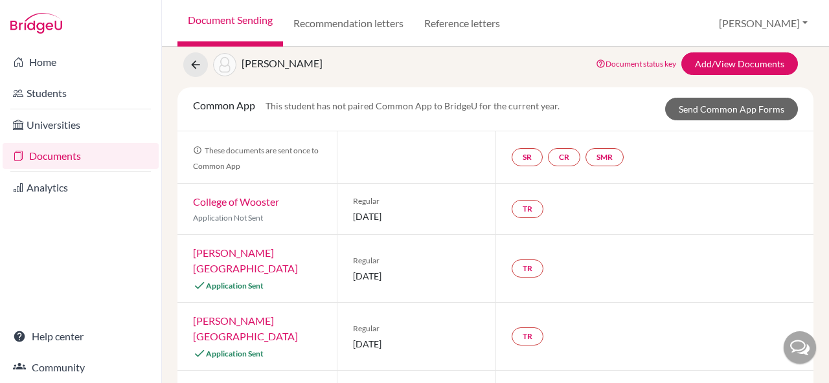
click at [818, 146] on div "Maeda, Kazuki Document status key TR Requirement. Document not uploaded yet. TR…" at bounding box center [495, 215] width 667 height 337
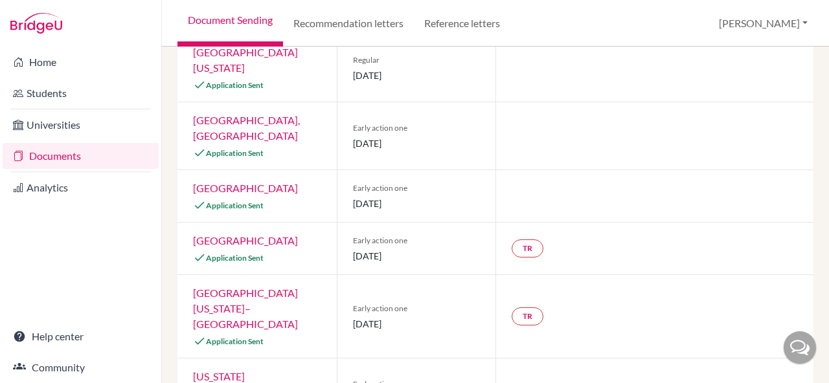
scroll to position [729, 0]
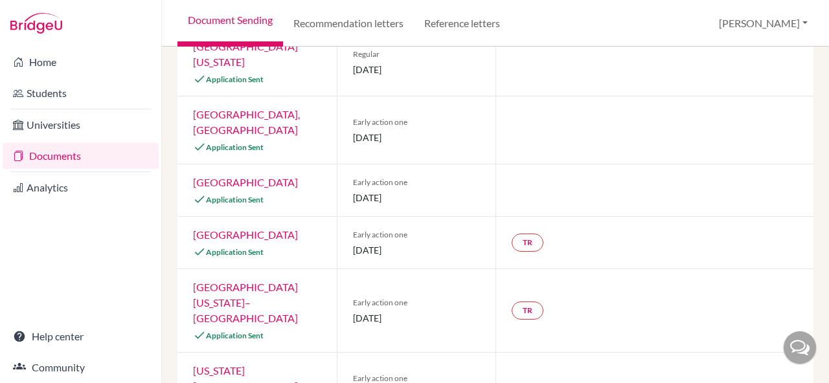
click at [269, 353] on div "[US_STATE][GEOGRAPHIC_DATA] Application Sent" at bounding box center [256, 386] width 159 height 67
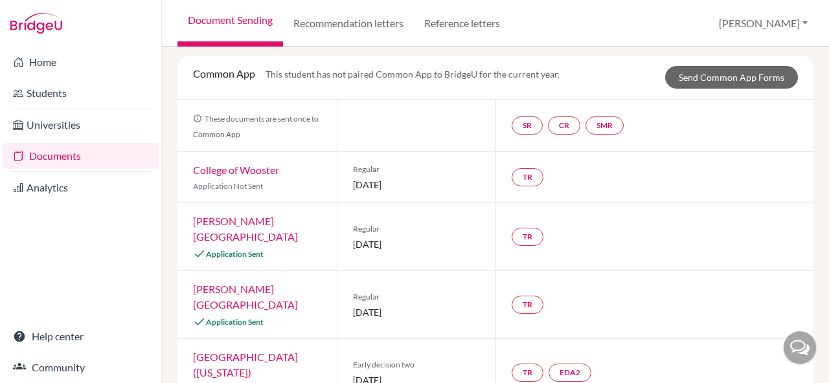
scroll to position [0, 0]
